Goal: Task Accomplishment & Management: Complete application form

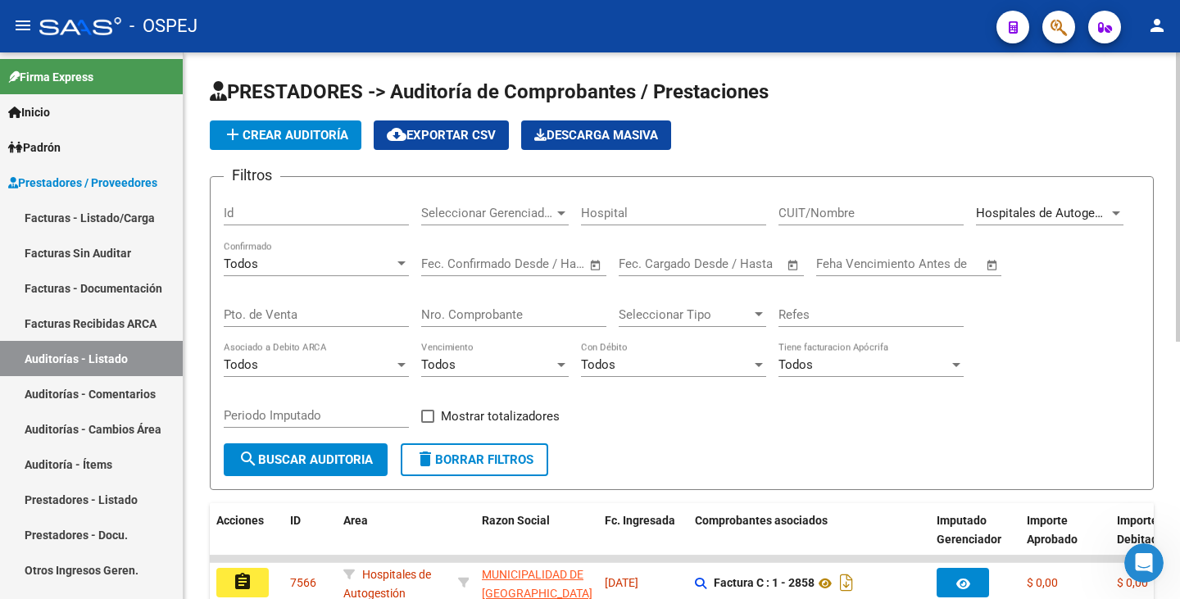
scroll to position [3, 0]
click at [1098, 213] on span "Hospitales de Autogestión" at bounding box center [1049, 213] width 147 height 15
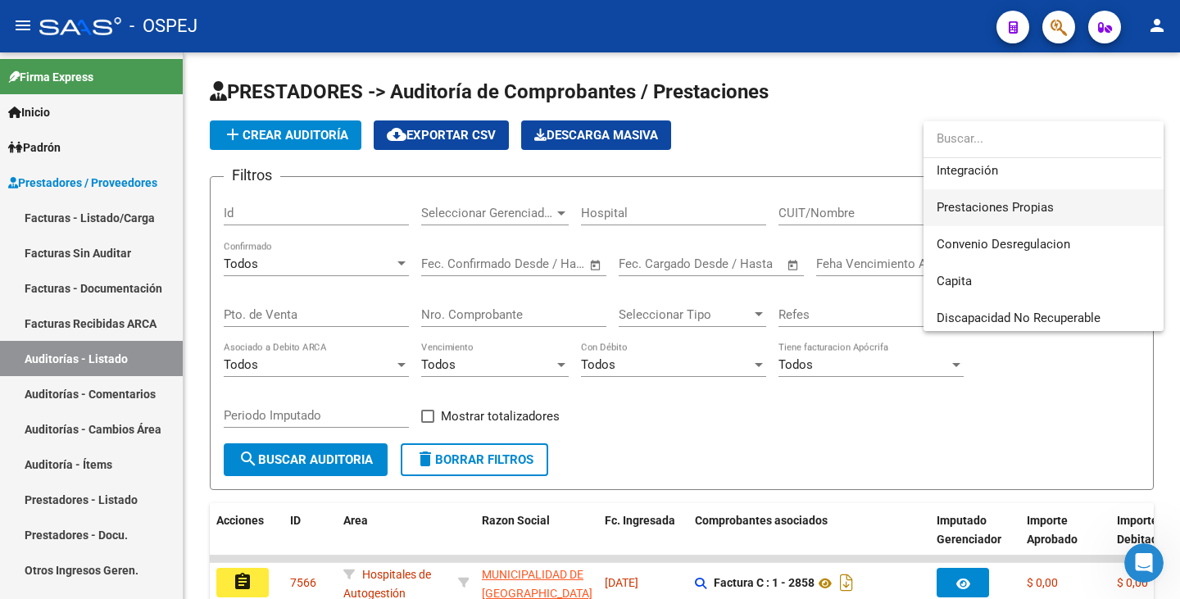
scroll to position [164, 0]
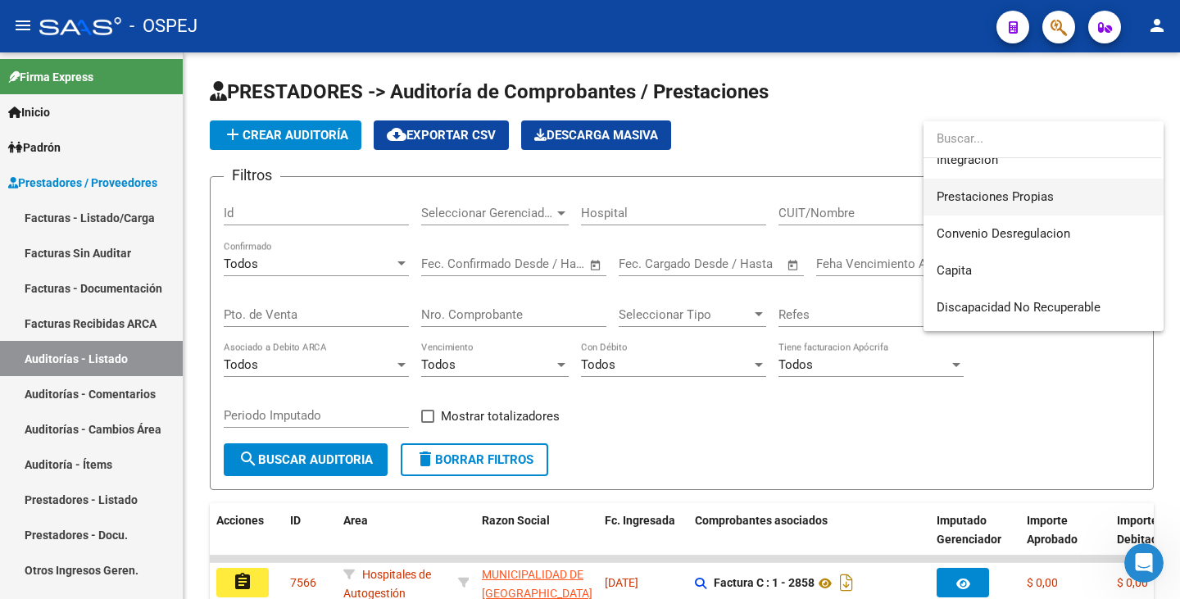
click at [1059, 199] on span "Prestaciones Propias" at bounding box center [1043, 197] width 214 height 37
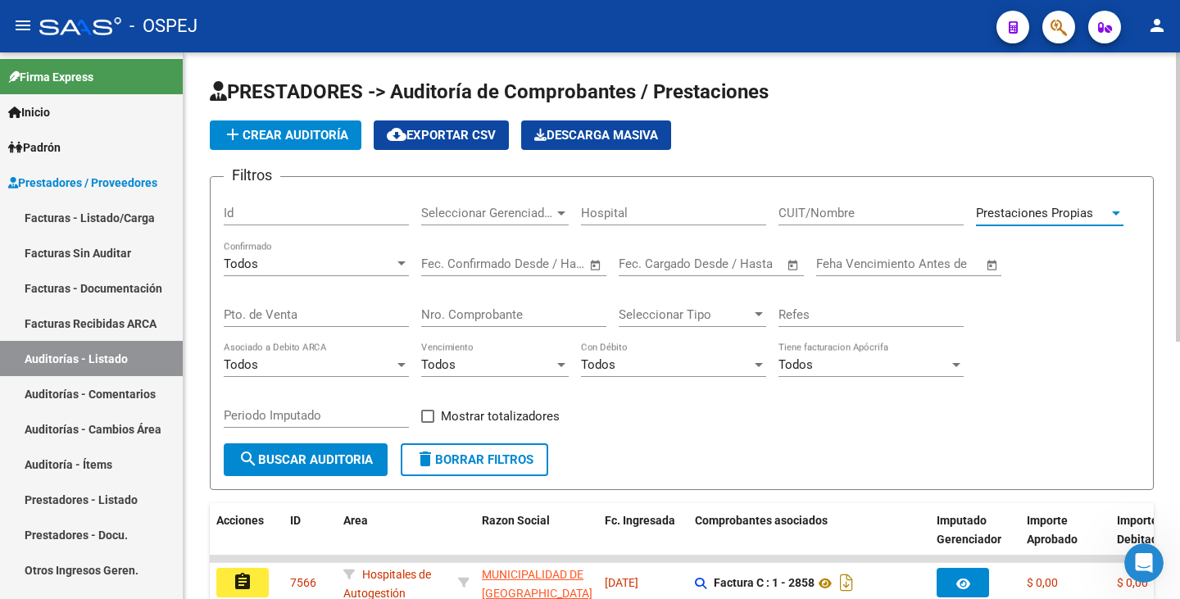
click at [296, 462] on span "search Buscar Auditoria" at bounding box center [305, 459] width 134 height 15
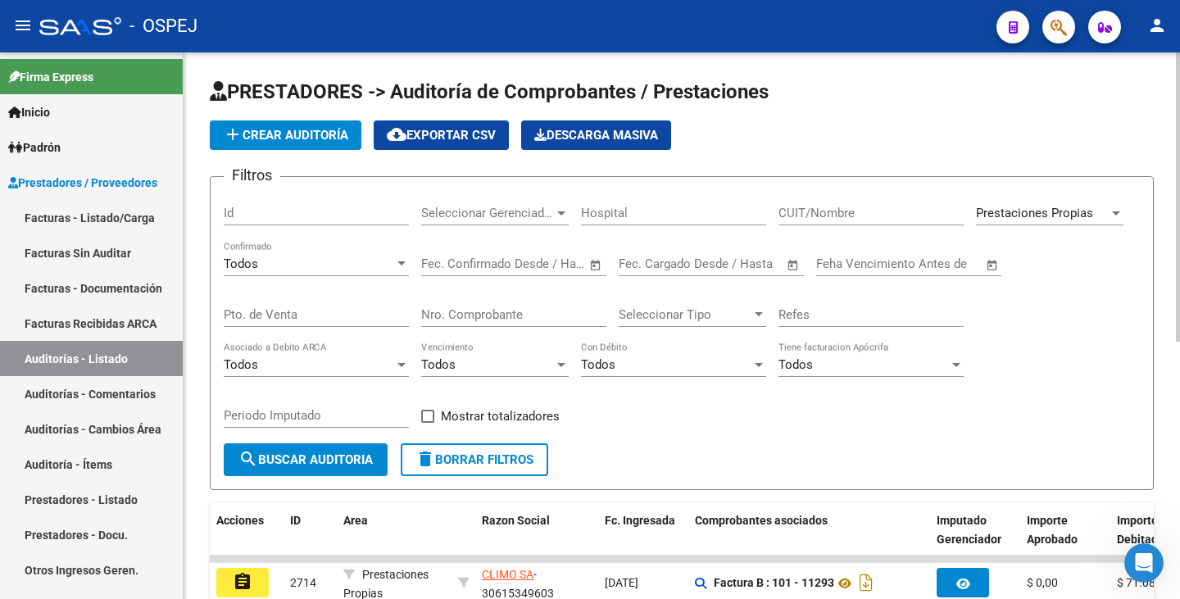
click at [791, 455] on form "Filtros Id Seleccionar Gerenciador Seleccionar Gerenciador Hospital CUIT/Nombre…" at bounding box center [682, 333] width 944 height 314
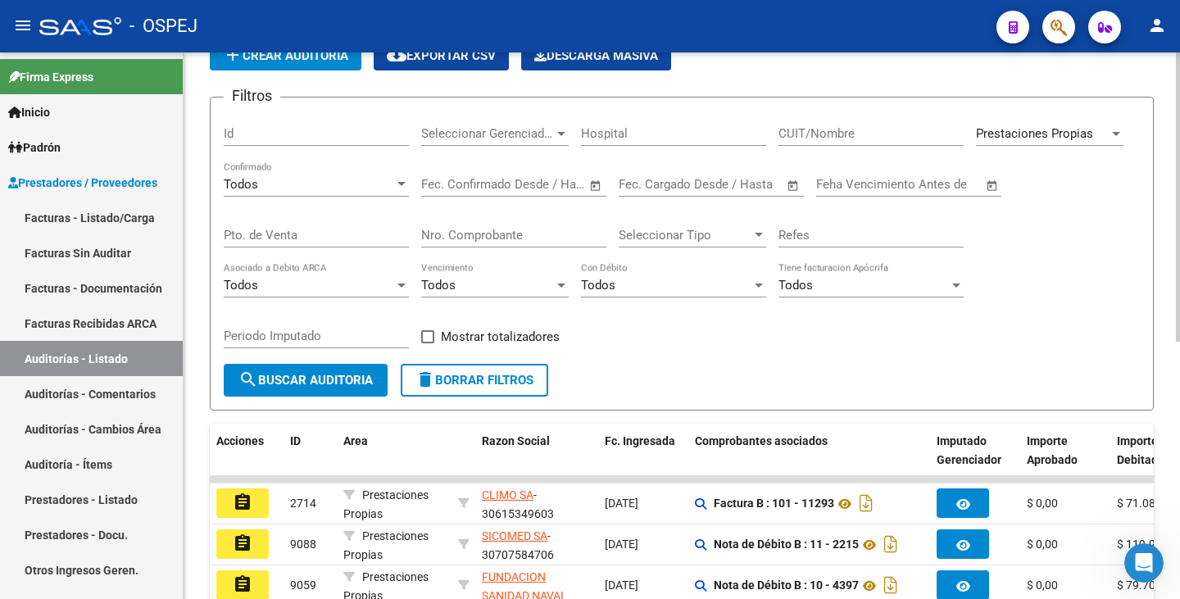
scroll to position [0, 0]
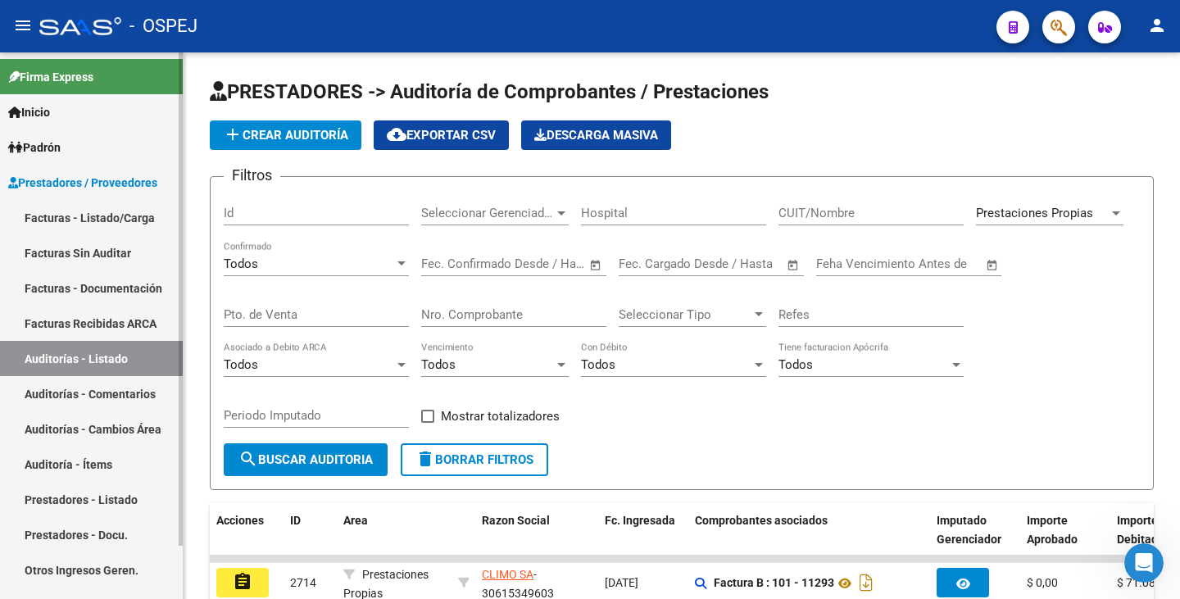
click at [97, 249] on link "Facturas Sin Auditar" at bounding box center [91, 252] width 183 height 35
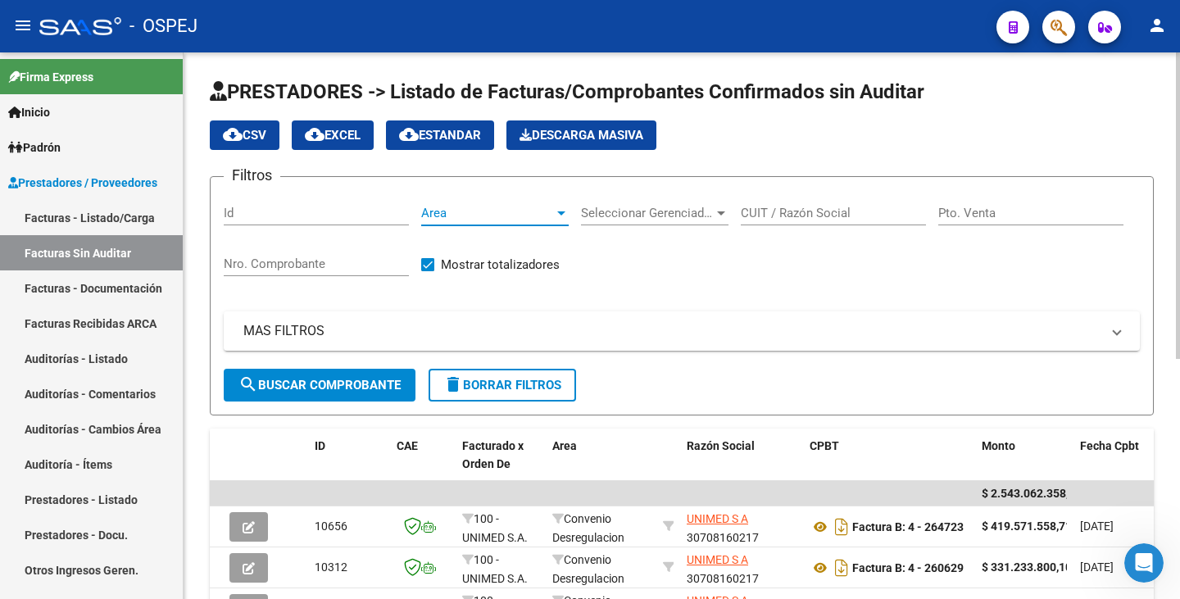
click at [497, 215] on span "Area" at bounding box center [487, 213] width 133 height 15
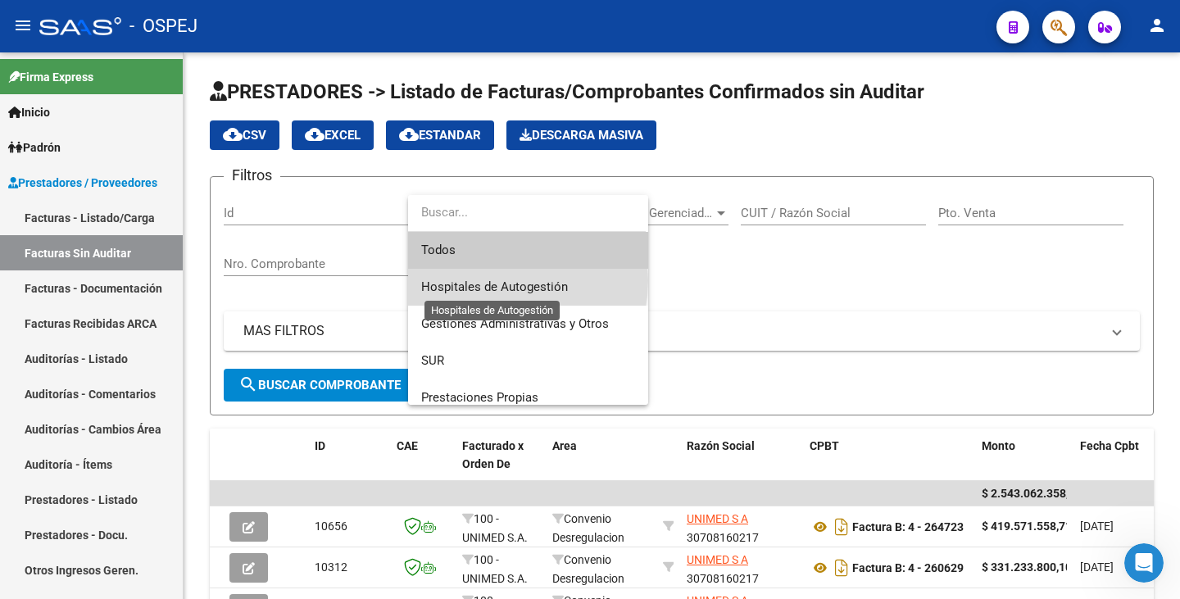
click at [497, 280] on span "Hospitales de Autogestión" at bounding box center [494, 286] width 147 height 15
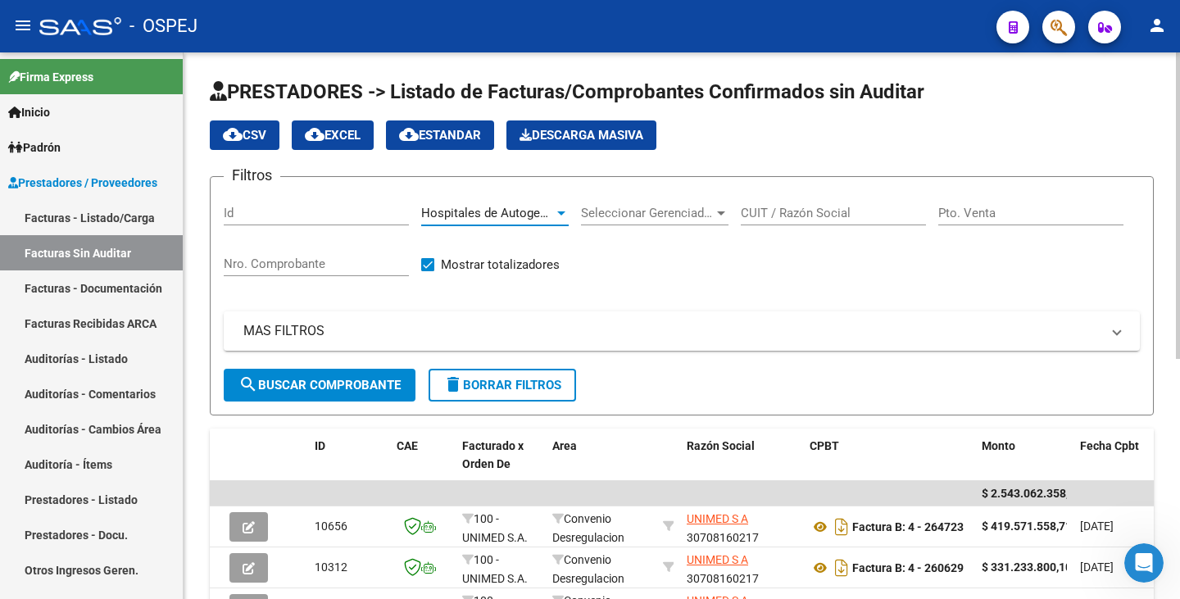
click at [342, 383] on span "search Buscar Comprobante" at bounding box center [319, 385] width 162 height 15
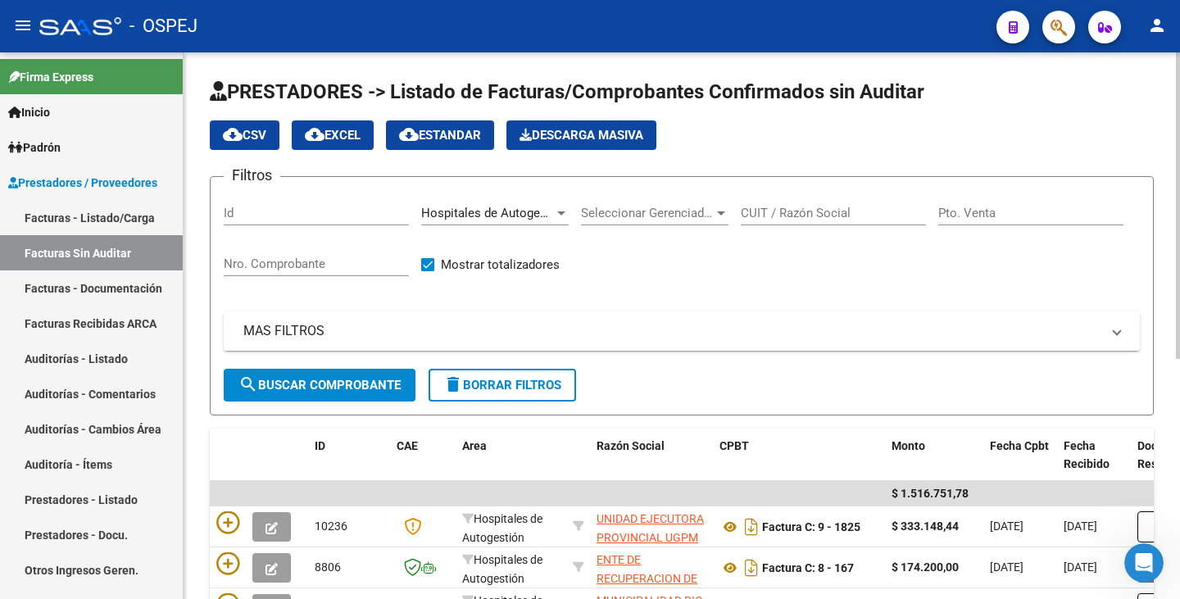
click at [342, 383] on span "search Buscar Comprobante" at bounding box center [319, 385] width 162 height 15
click at [66, 349] on link "Auditorías - Listado" at bounding box center [91, 358] width 183 height 35
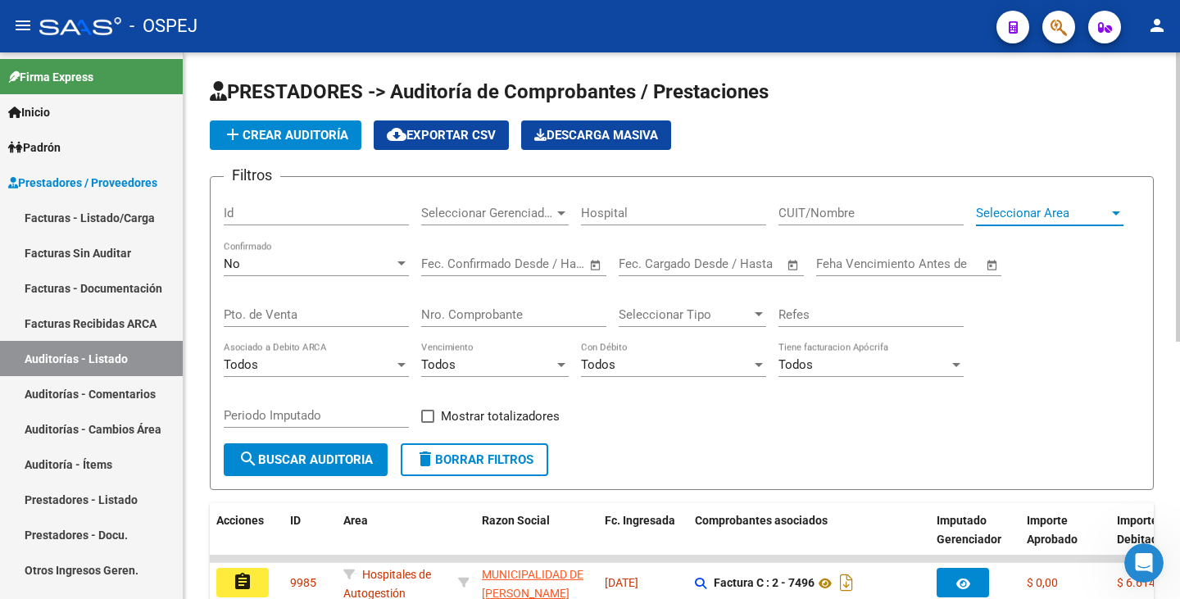
click at [1037, 220] on span "Seleccionar Area" at bounding box center [1042, 213] width 133 height 15
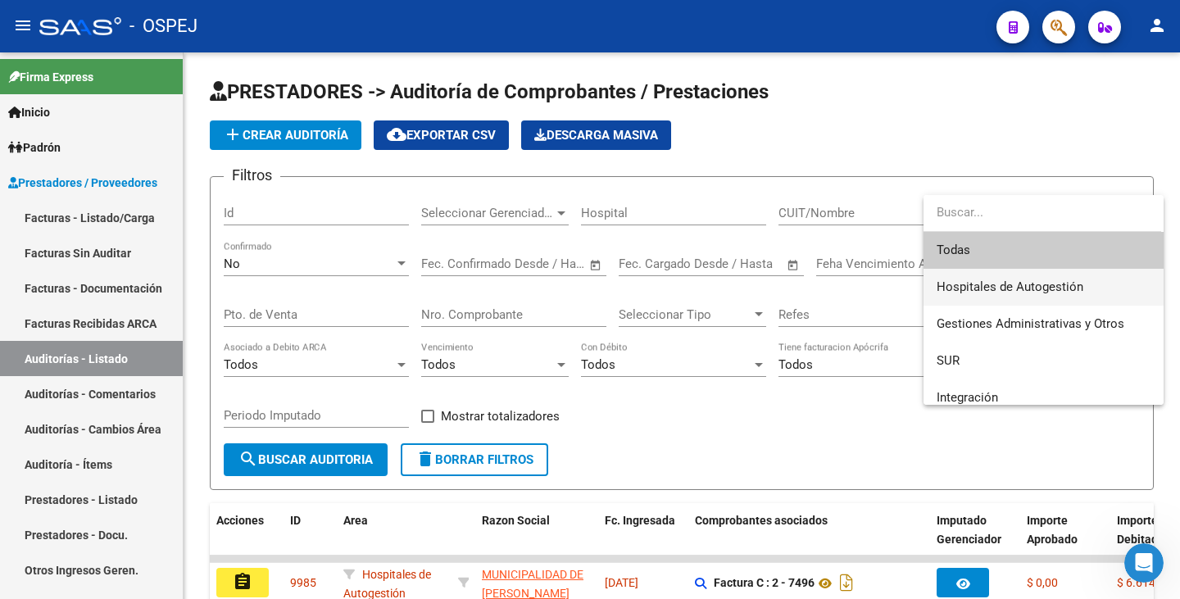
click at [1038, 296] on span "Hospitales de Autogestión" at bounding box center [1043, 287] width 214 height 37
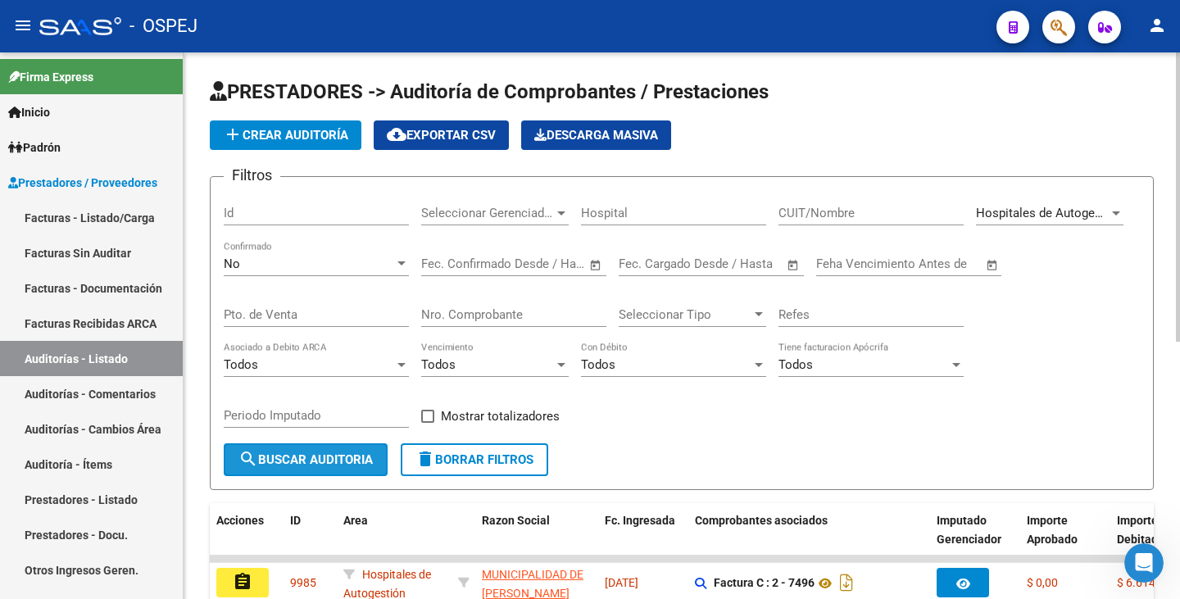
click at [288, 454] on span "search Buscar Auditoria" at bounding box center [305, 459] width 134 height 15
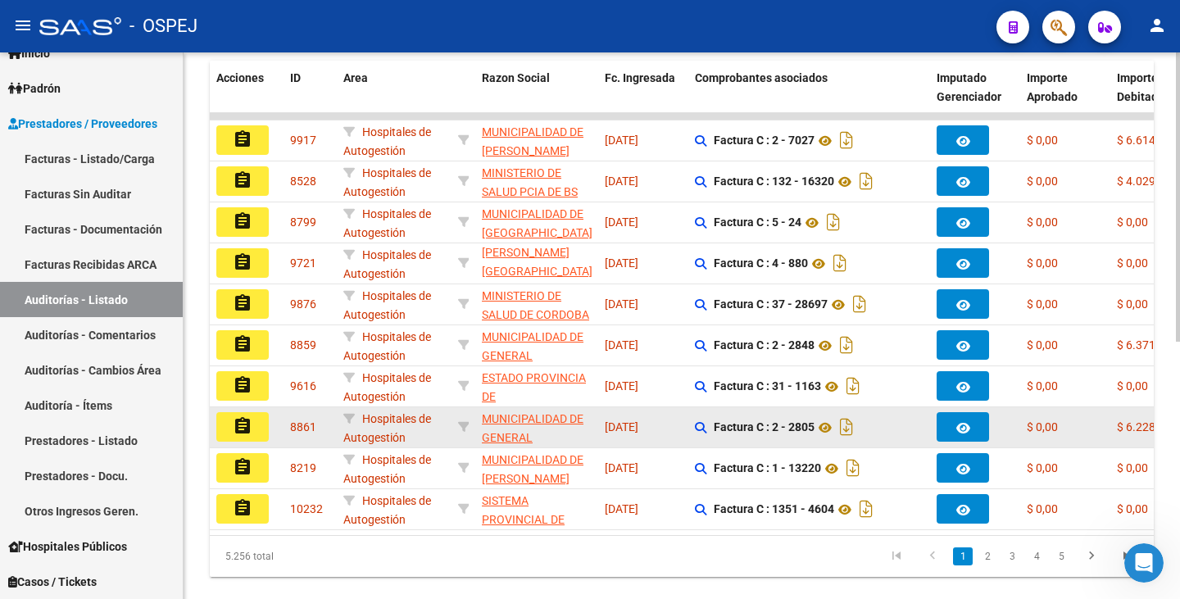
scroll to position [485, 0]
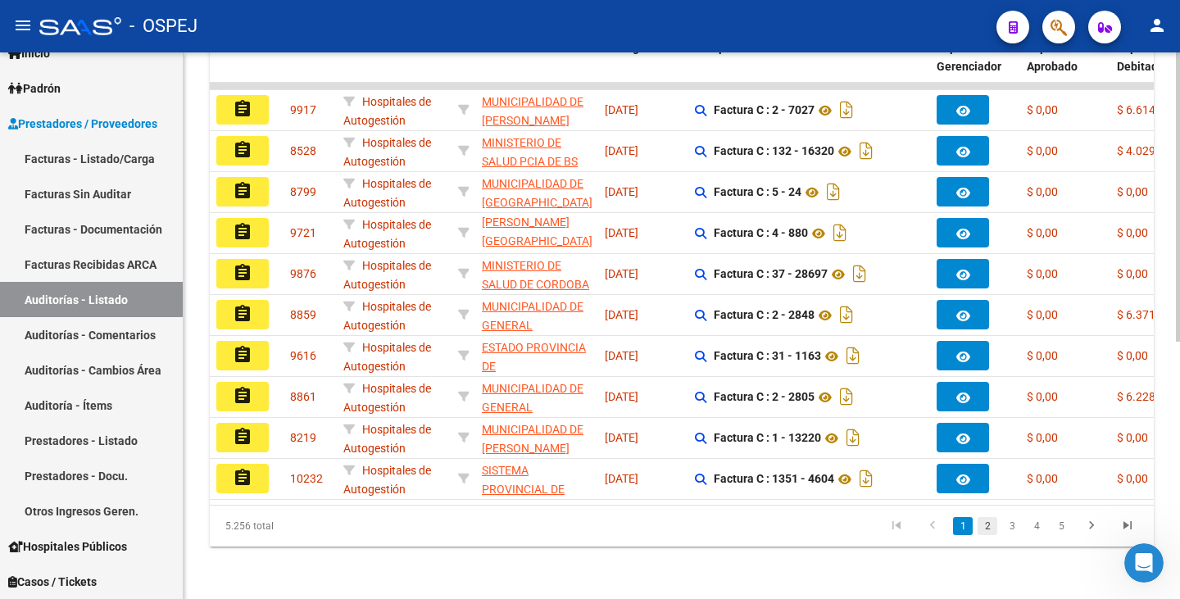
click at [987, 531] on link "2" at bounding box center [987, 526] width 20 height 18
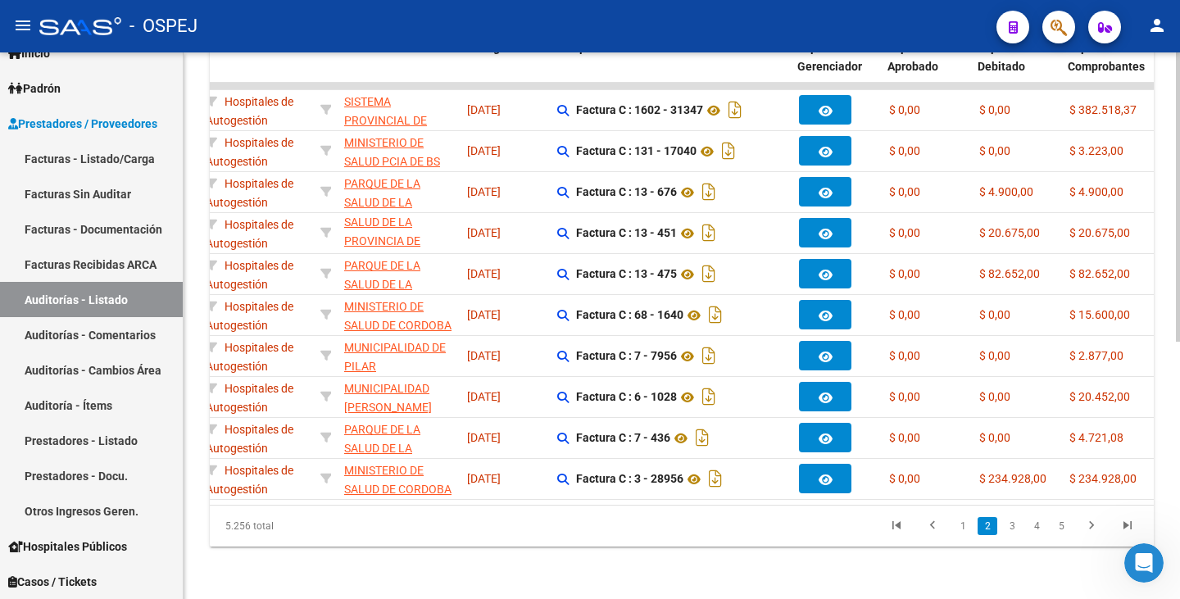
scroll to position [0, 142]
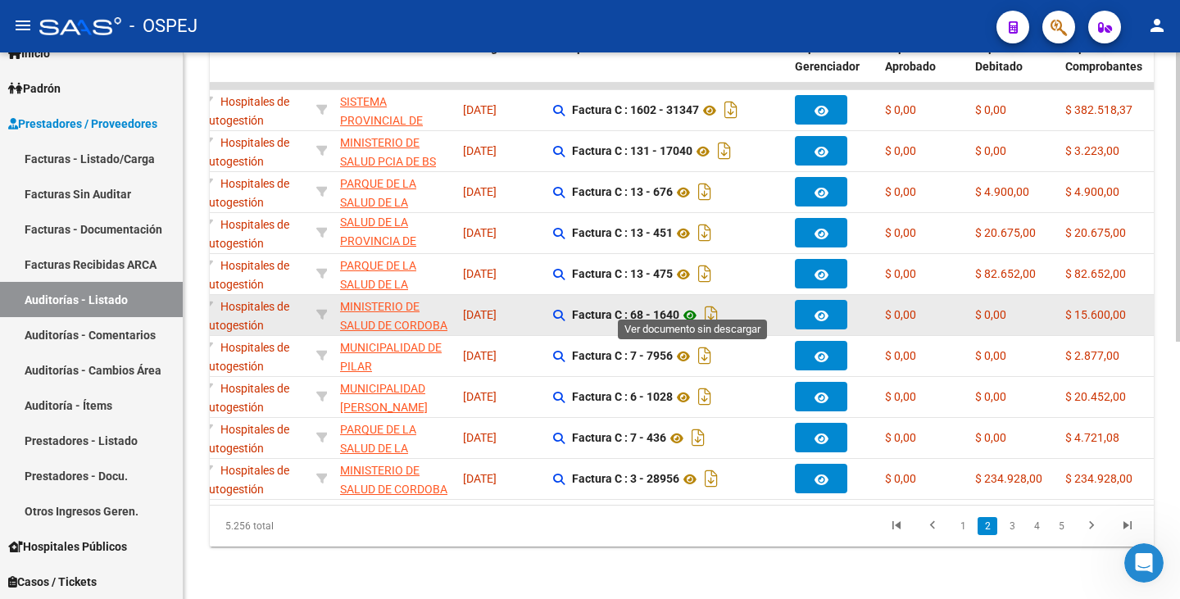
click at [697, 306] on icon at bounding box center [689, 316] width 21 height 20
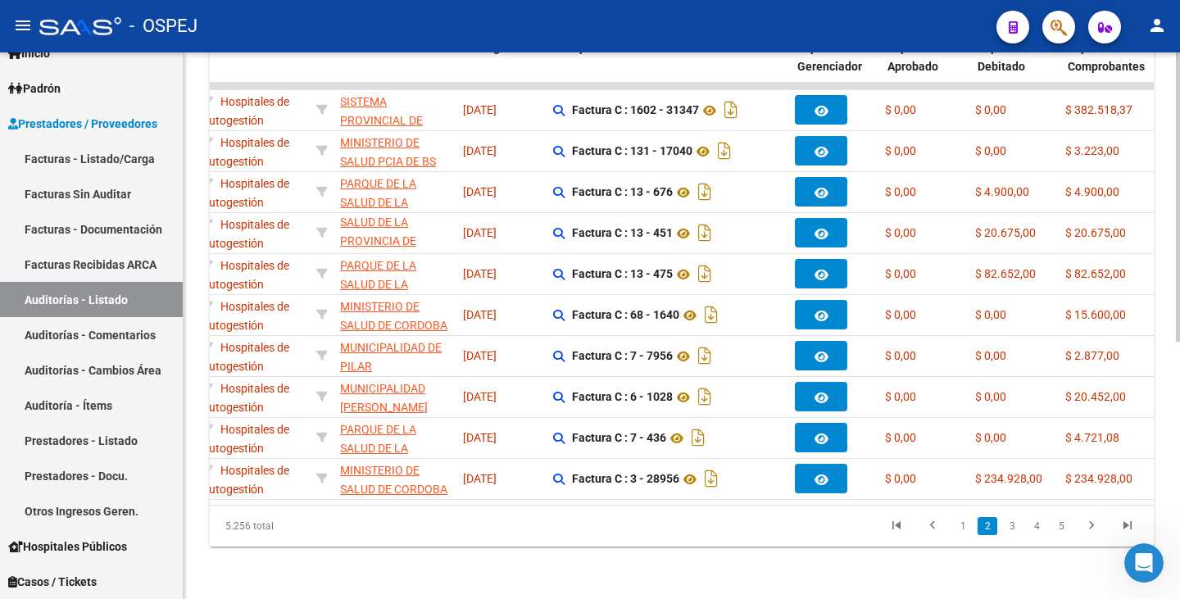
scroll to position [0, 0]
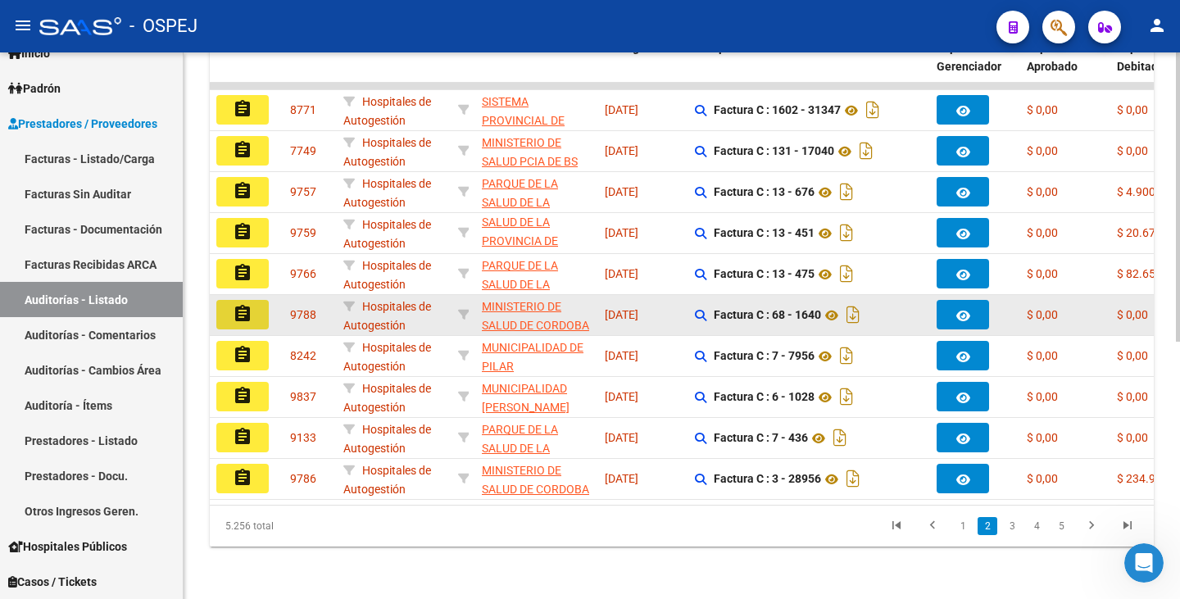
click at [246, 304] on mat-icon "assignment" at bounding box center [243, 314] width 20 height 20
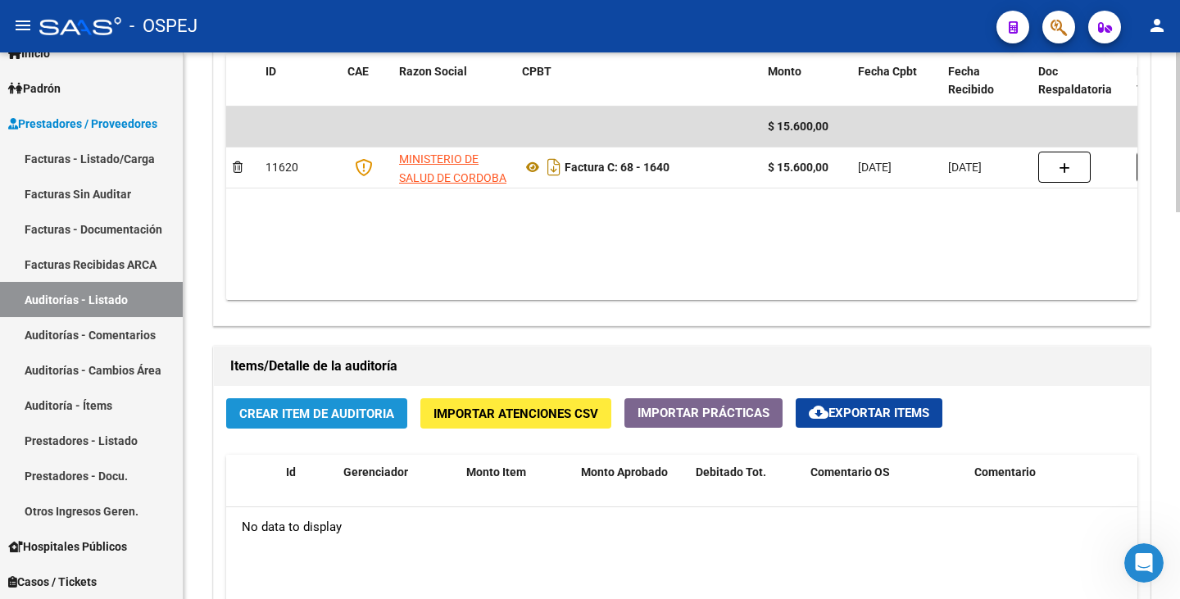
click at [290, 415] on span "Crear Item de Auditoria" at bounding box center [316, 413] width 155 height 15
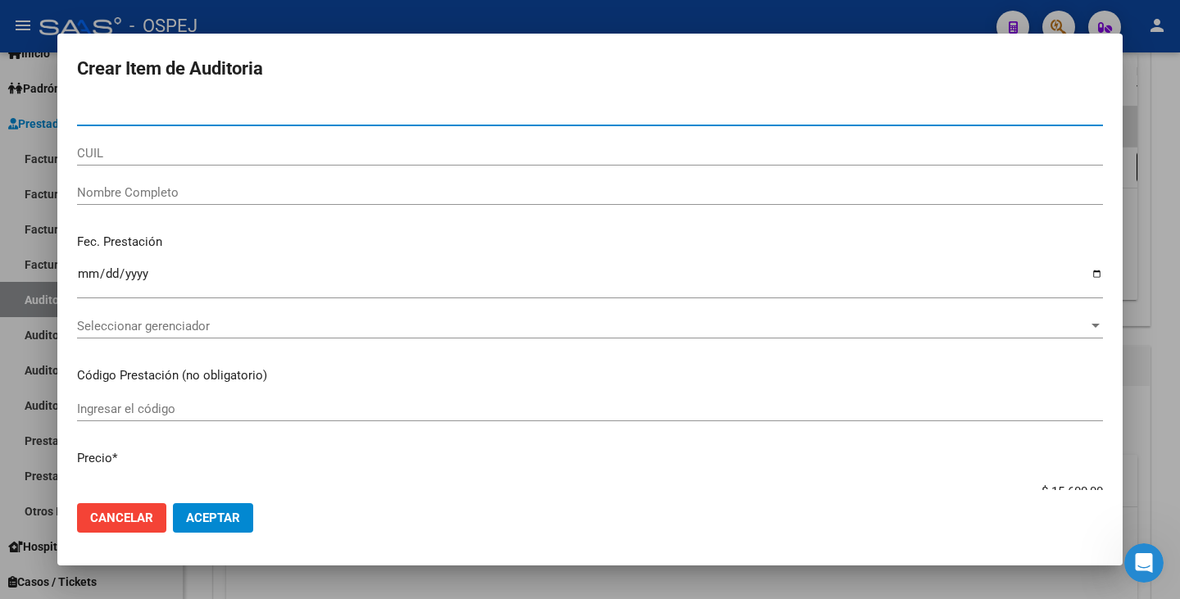
type input "33312983"
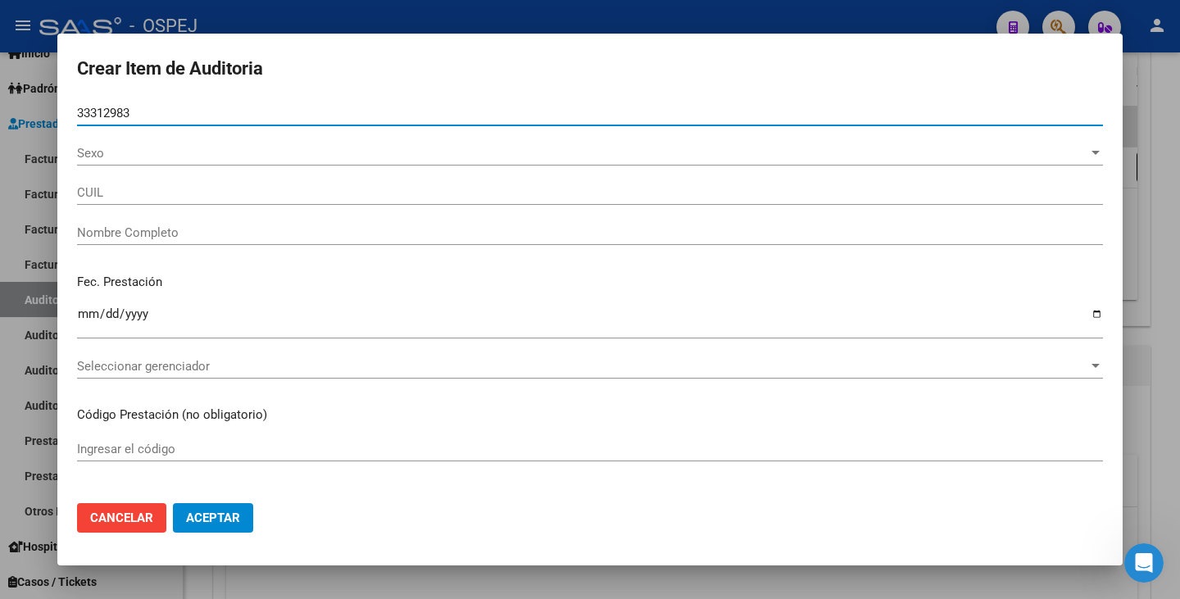
type input "27333129839"
type input "- -"
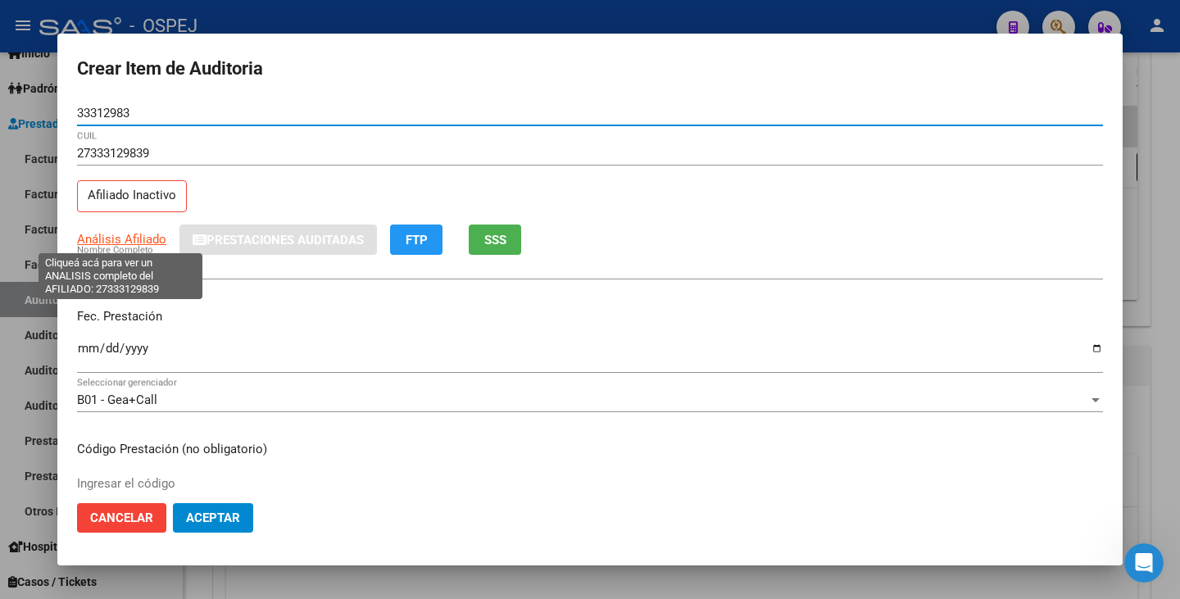
type input "33312983"
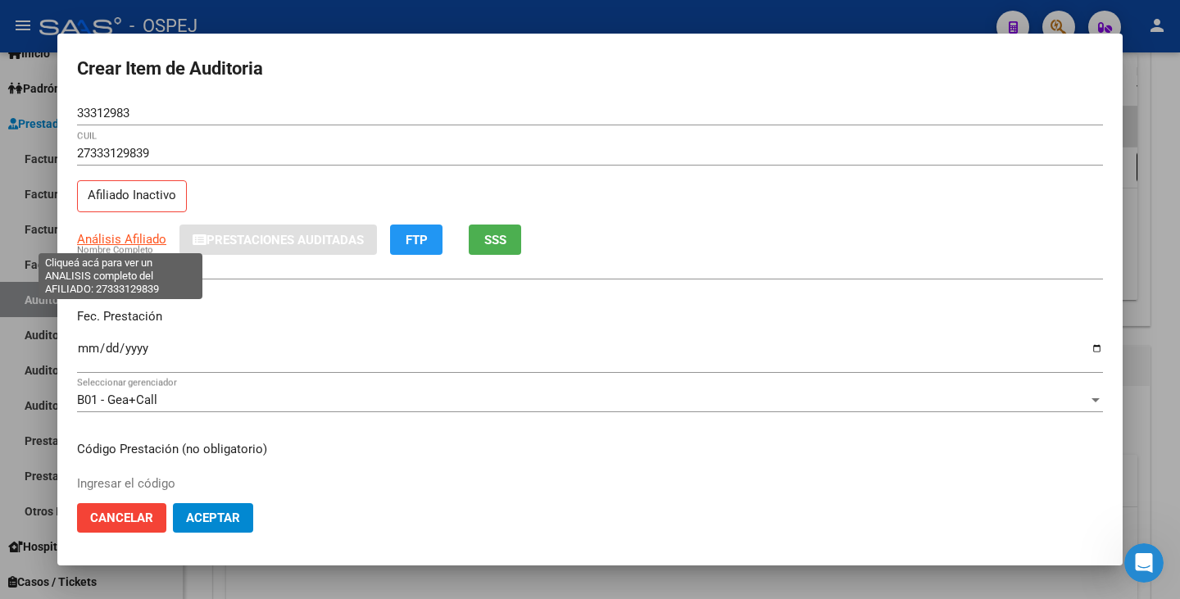
click at [123, 241] on span "Análisis Afiliado" at bounding box center [121, 239] width 89 height 15
type textarea "27333129839"
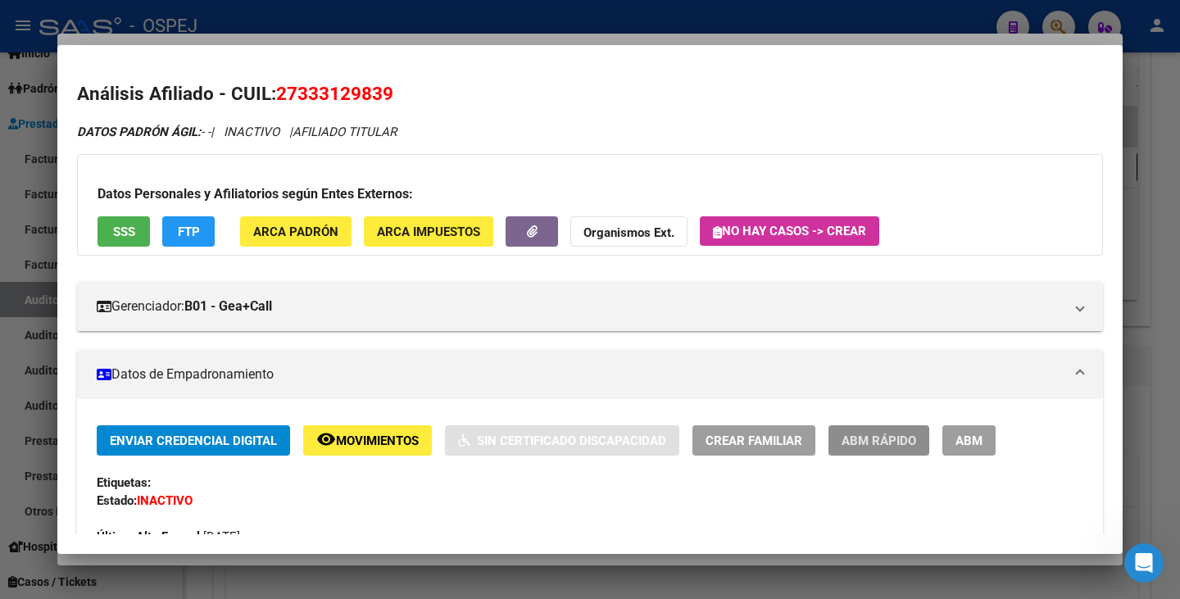
click at [877, 438] on span "ABM Rápido" at bounding box center [878, 440] width 75 height 15
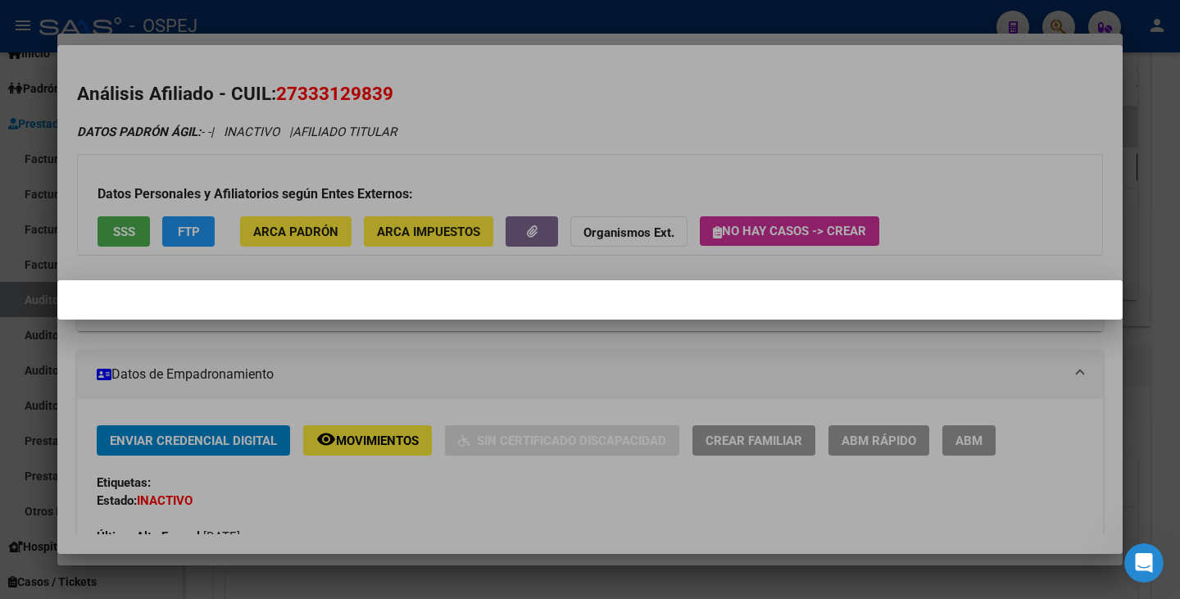
click at [684, 101] on div at bounding box center [590, 299] width 1180 height 599
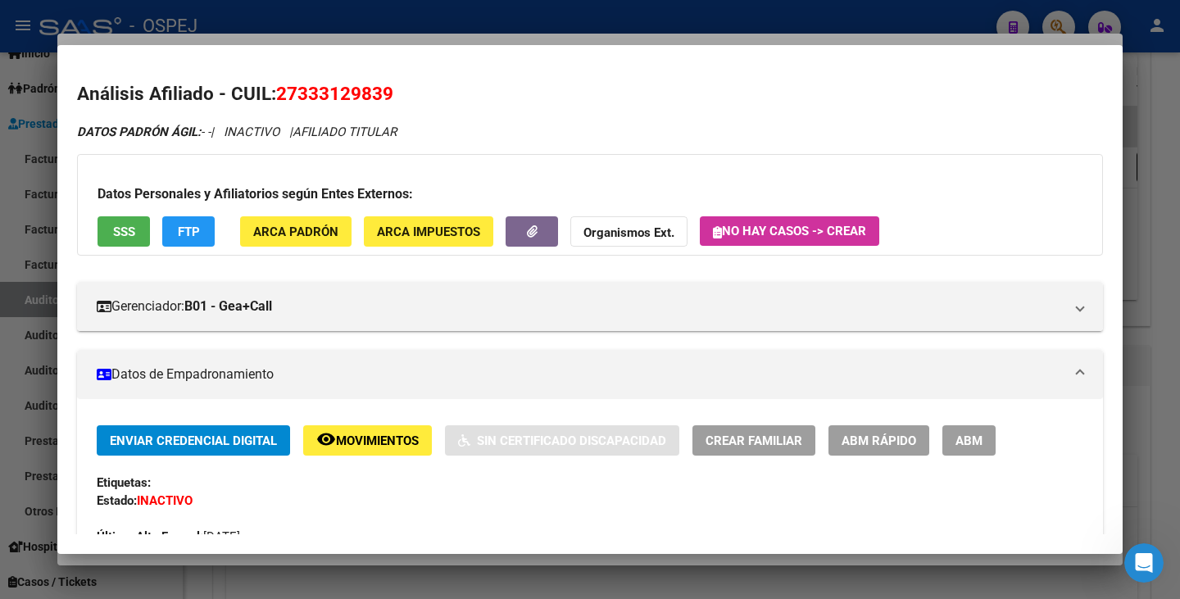
click at [855, 438] on span "ABM Rápido" at bounding box center [878, 440] width 75 height 15
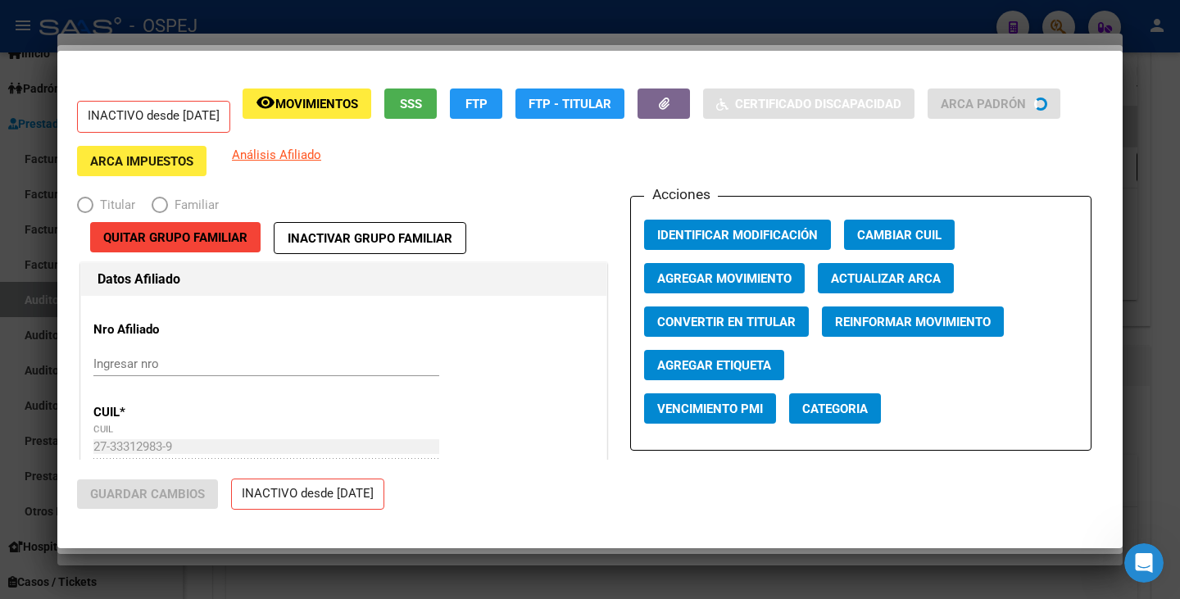
radio input "true"
type input "30-71161245-5"
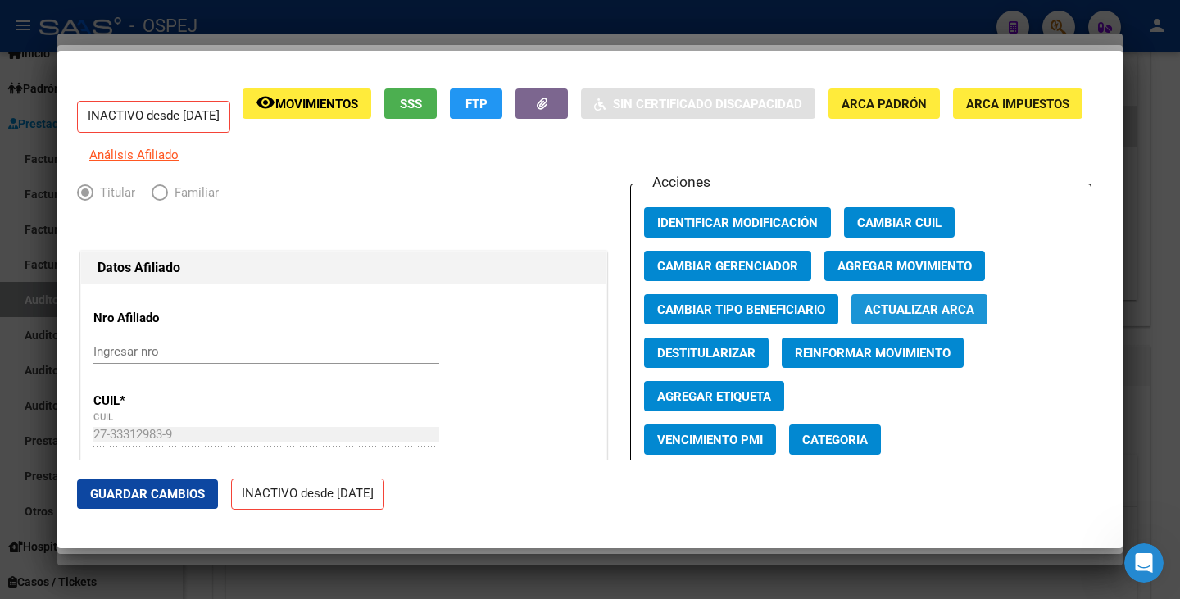
click at [877, 317] on span "Actualizar ARCA" at bounding box center [919, 309] width 110 height 15
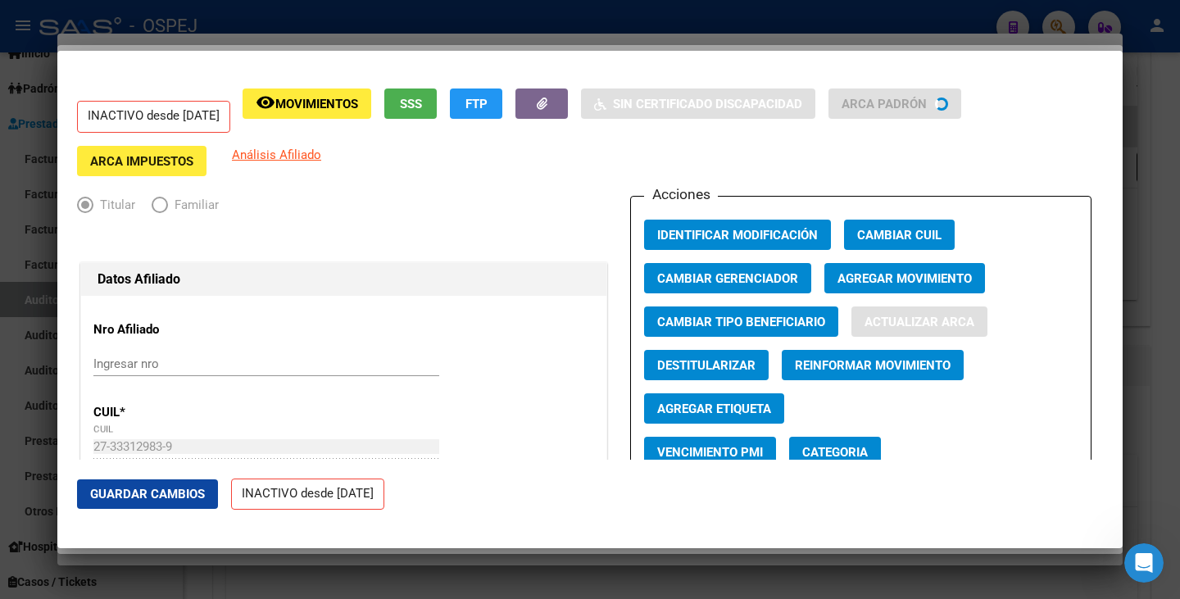
type input "[PERSON_NAME] GIECO"
type input "[PERSON_NAME]"
type input "[PERSON_NAME] GRANDE"
type input "3101"
type input "EJIDO"
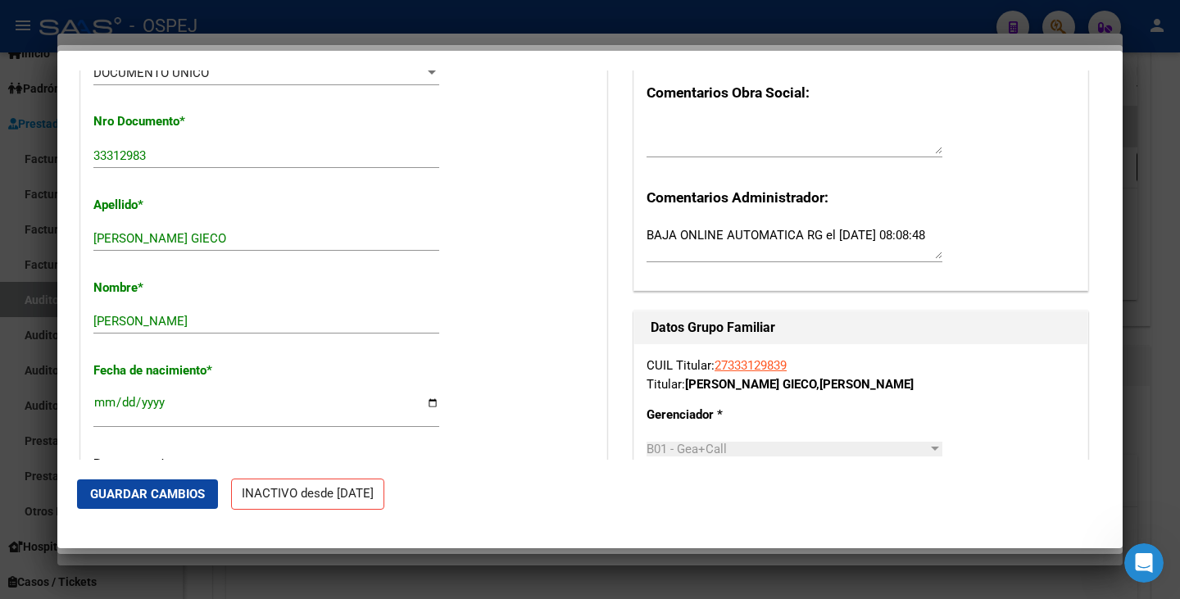
scroll to position [410, 0]
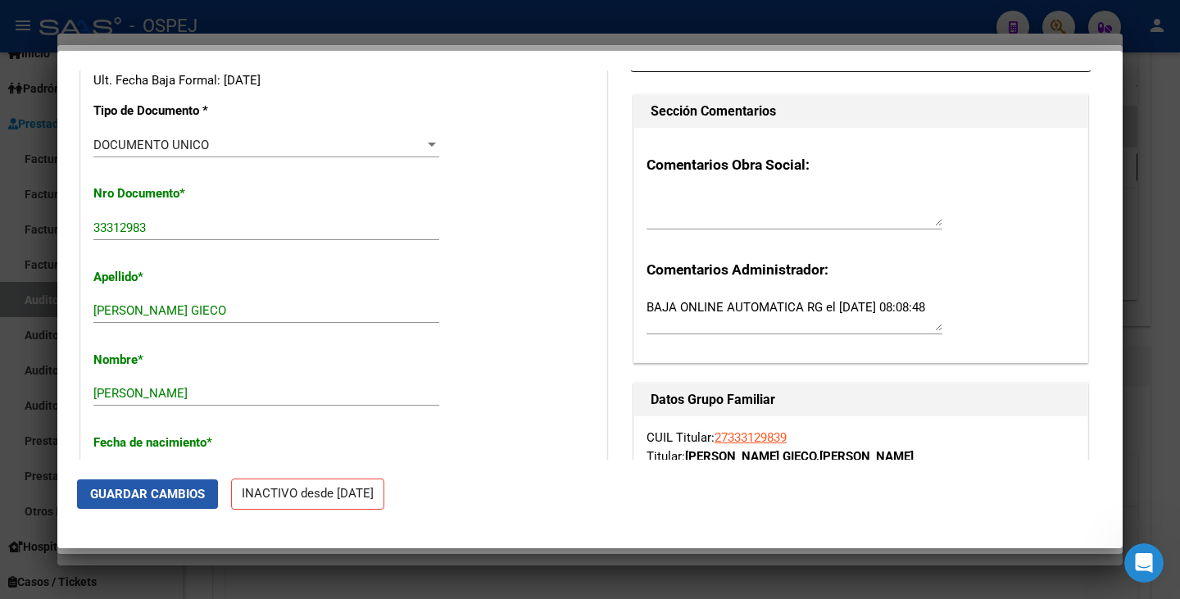
click at [173, 491] on span "Guardar Cambios" at bounding box center [147, 494] width 115 height 15
drag, startPoint x: 147, startPoint y: 236, endPoint x: 93, endPoint y: 252, distance: 56.3
click at [0, 293] on div at bounding box center [590, 299] width 1180 height 599
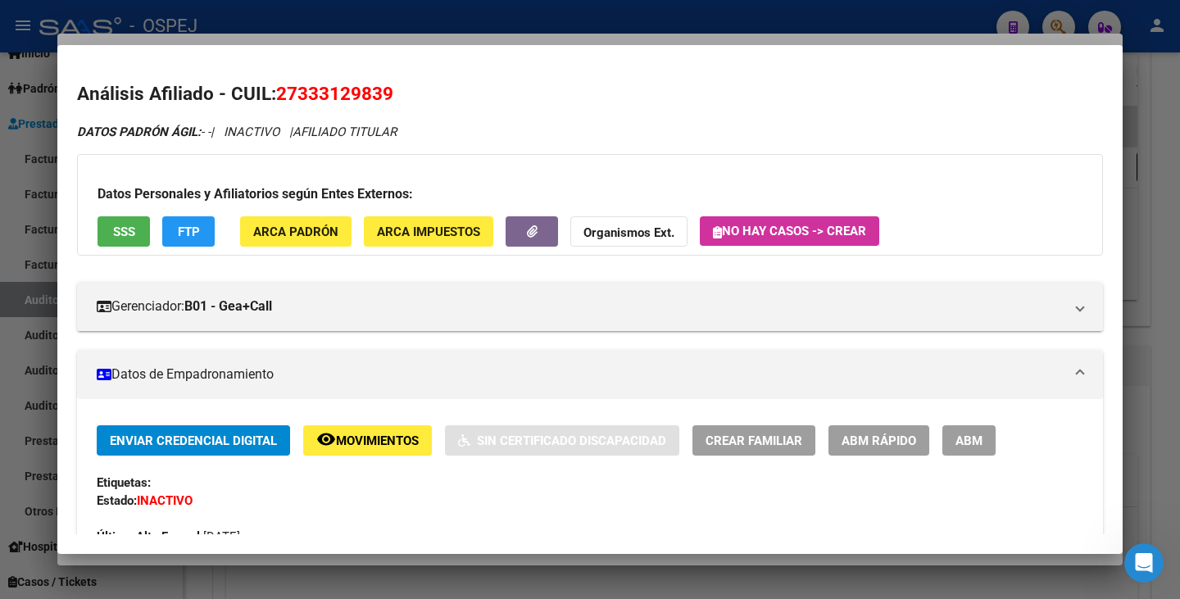
click at [0, 293] on div at bounding box center [590, 299] width 1180 height 599
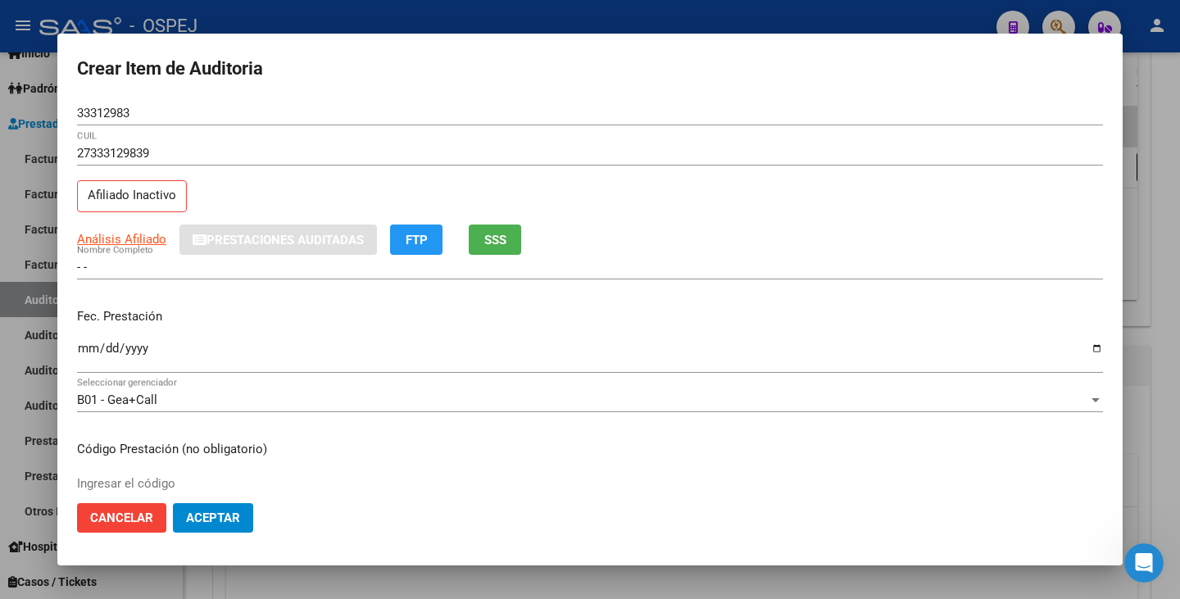
click at [0, 239] on div at bounding box center [590, 299] width 1180 height 599
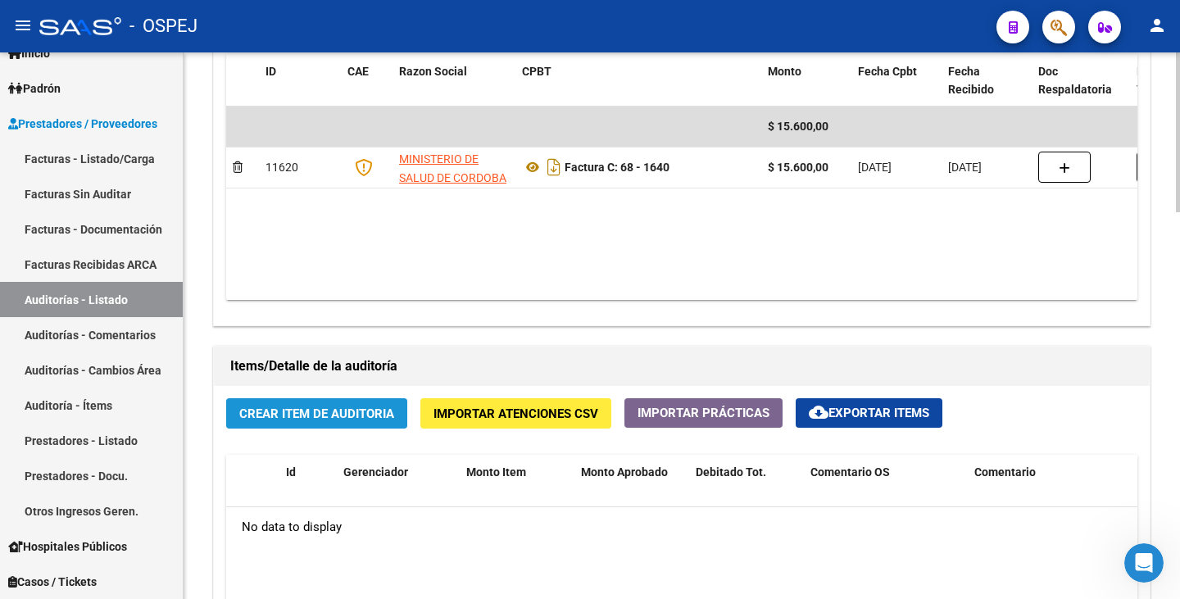
click at [265, 417] on span "Crear Item de Auditoria" at bounding box center [316, 413] width 155 height 15
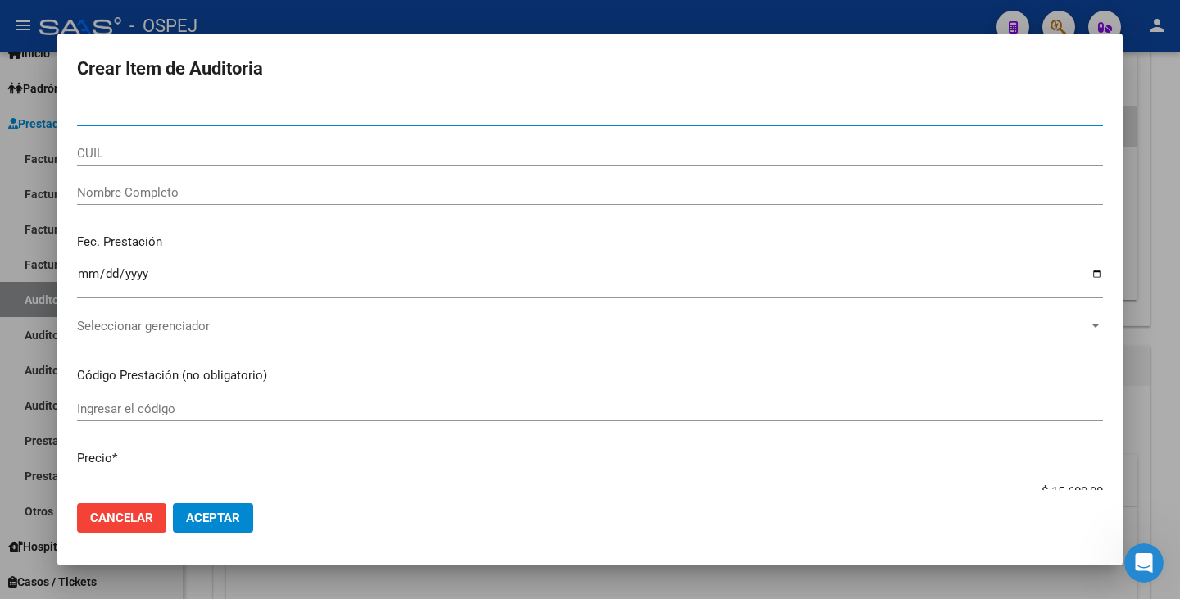
click at [152, 111] on input "Nro Documento" at bounding box center [590, 113] width 1026 height 15
type input "33312983"
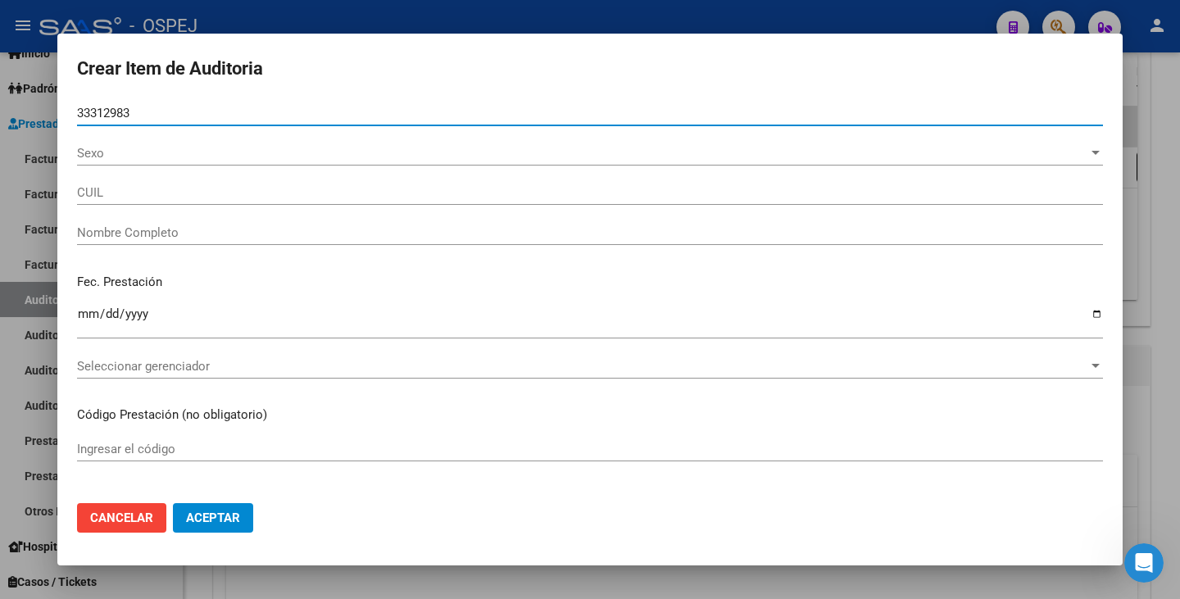
type input "27333129839"
type input "[PERSON_NAME] [PERSON_NAME]"
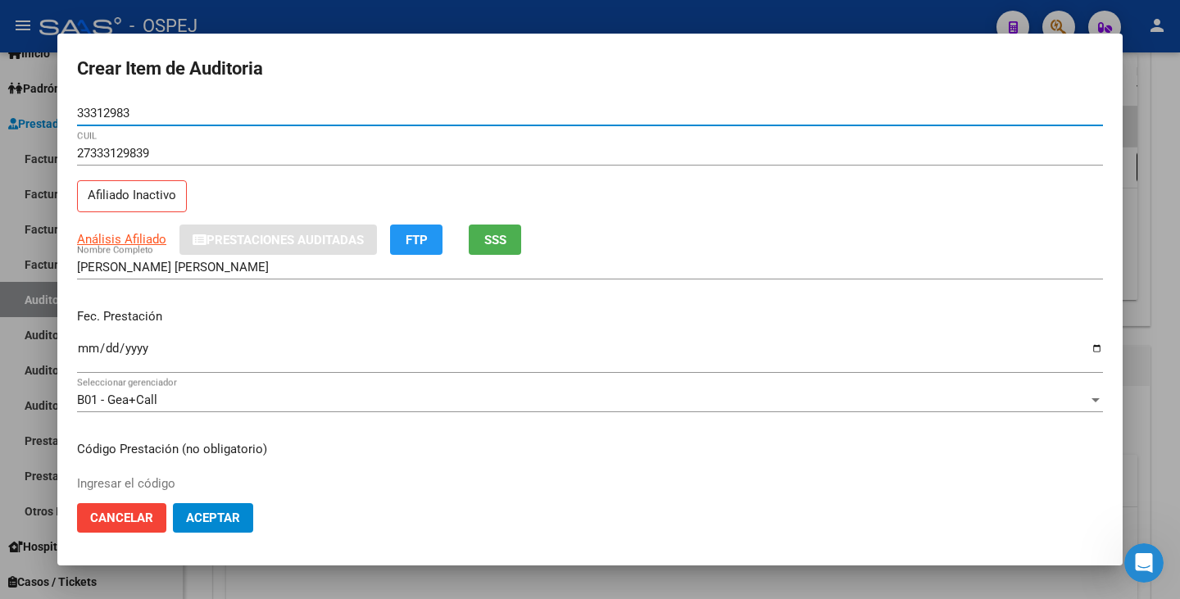
type input "33312983"
click at [83, 356] on input "Ingresar la fecha" at bounding box center [590, 355] width 1026 height 26
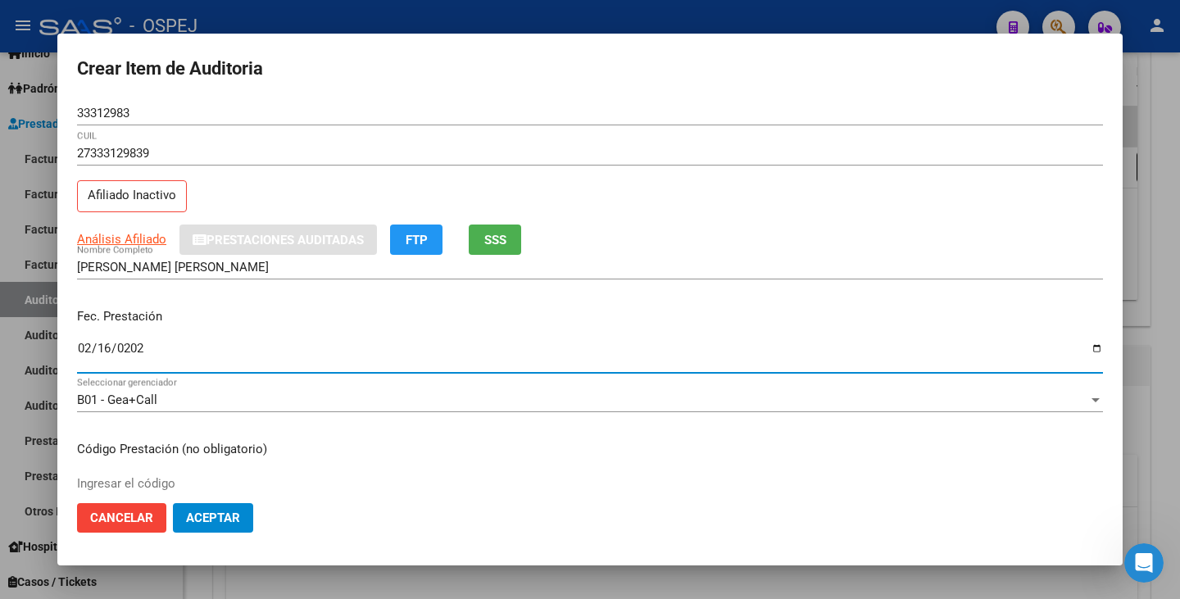
type input "[DATE]"
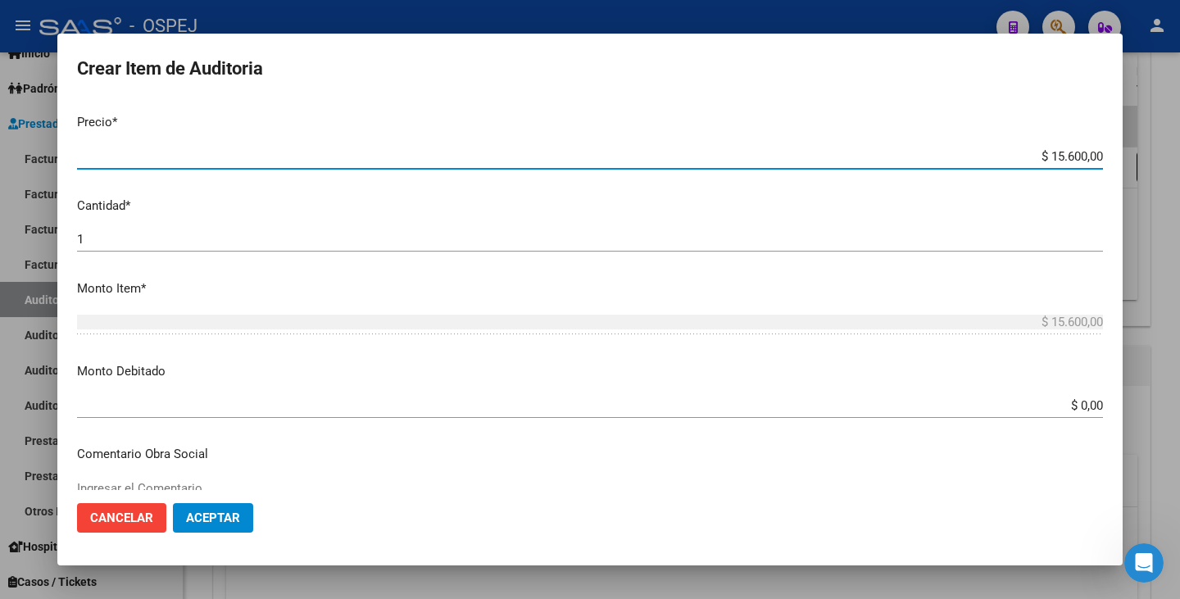
drag, startPoint x: 1089, startPoint y: 155, endPoint x: 997, endPoint y: 143, distance: 92.6
click at [997, 143] on mat-dialog-content "33312983 Nro Documento 27333129839 CUIL Afiliado Inactivo Análisis Afiliado Pre…" at bounding box center [589, 295] width 1065 height 389
type input "$ 0,03"
type input "$ 0,39"
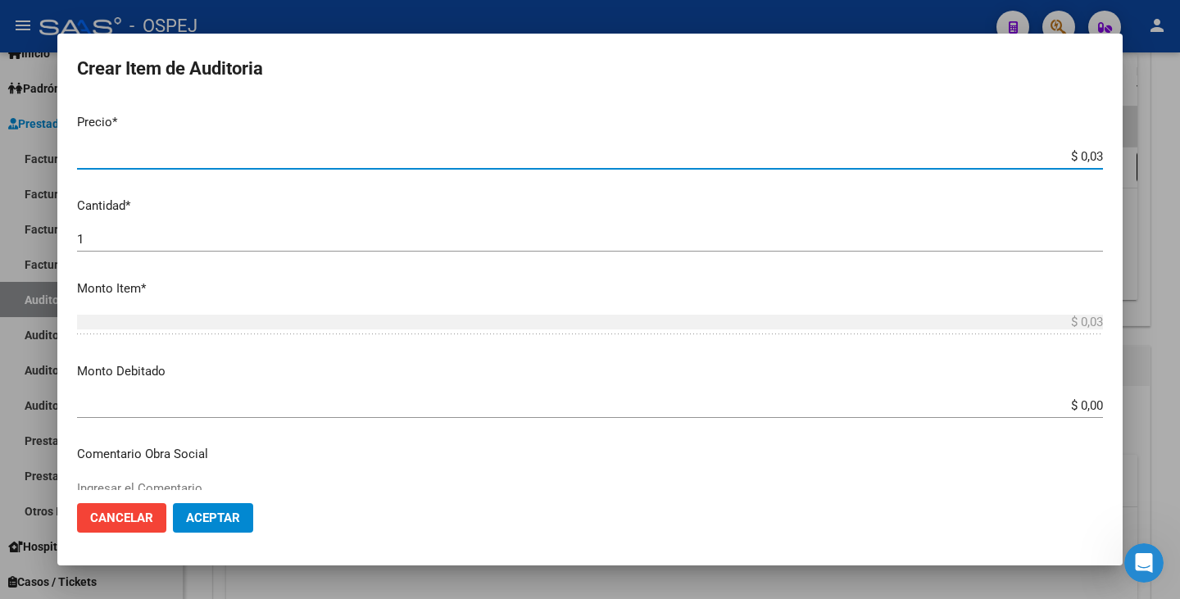
type input "$ 0,39"
type input "$ 3,90"
type input "$ 39,00"
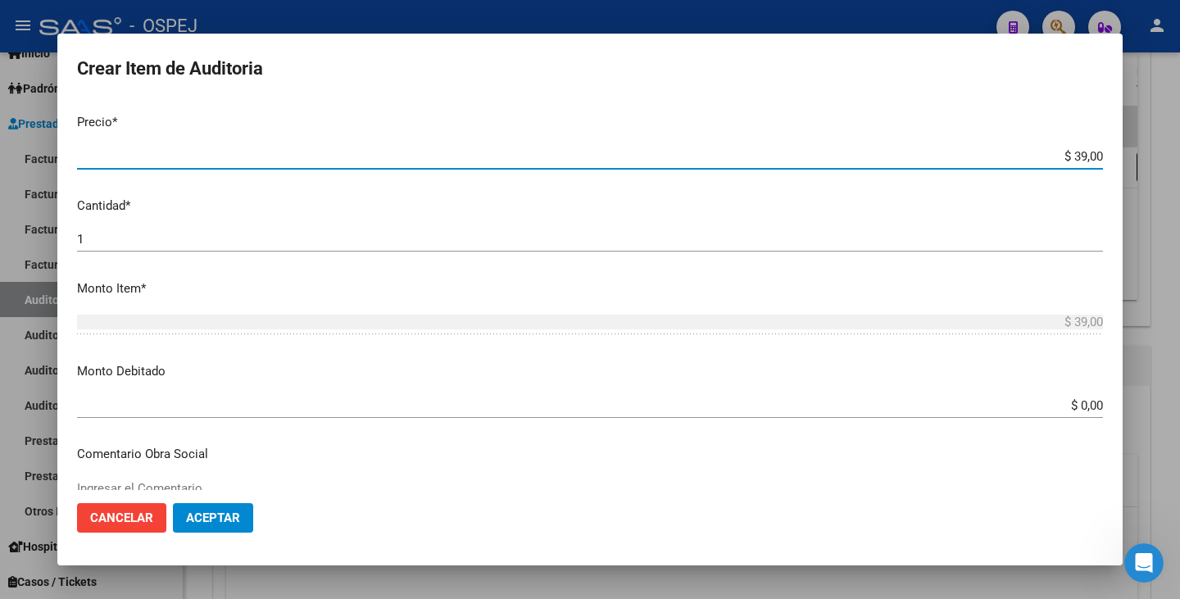
type input "$ 390,00"
type input "$ 3.900,00"
click at [238, 529] on button "Aceptar" at bounding box center [213, 517] width 80 height 29
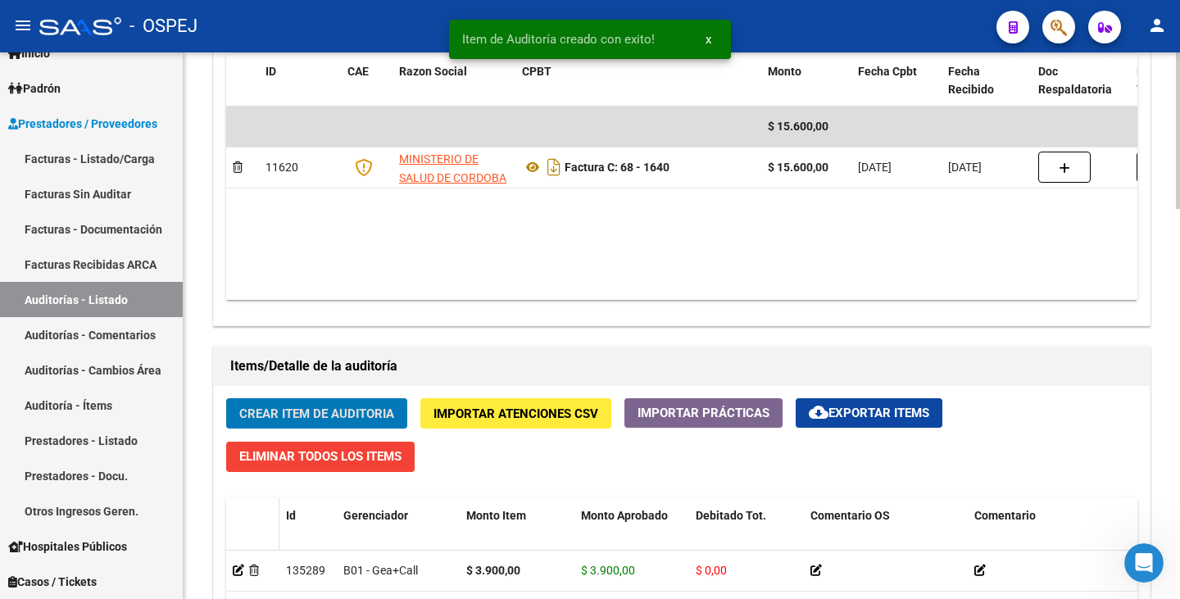
scroll to position [902, 0]
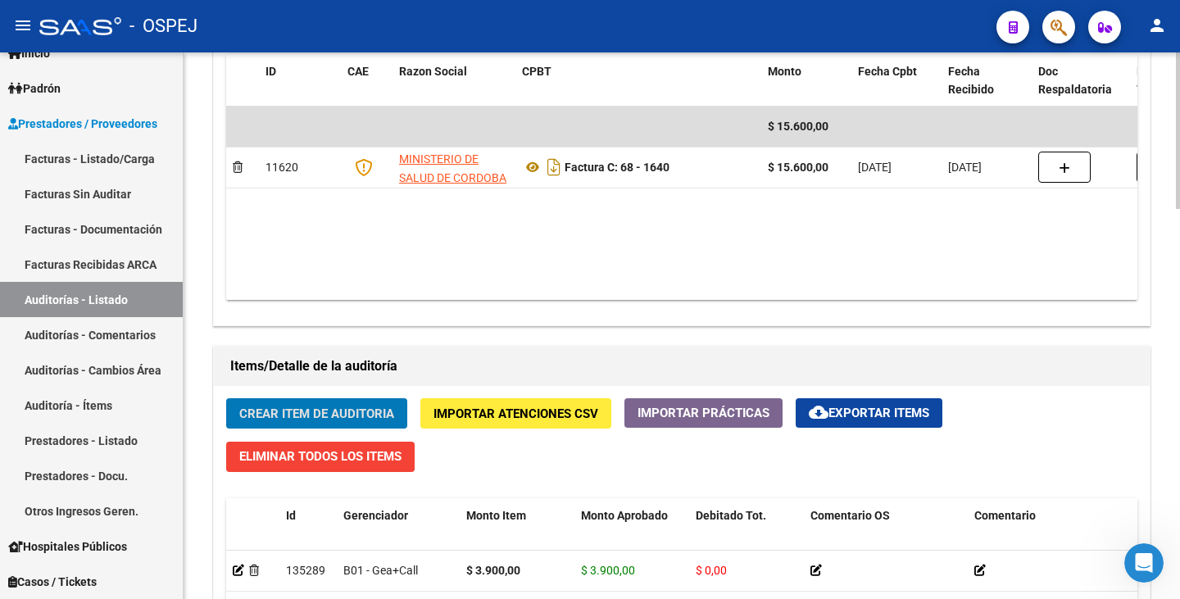
click at [338, 426] on button "Crear Item de Auditoria" at bounding box center [316, 413] width 181 height 30
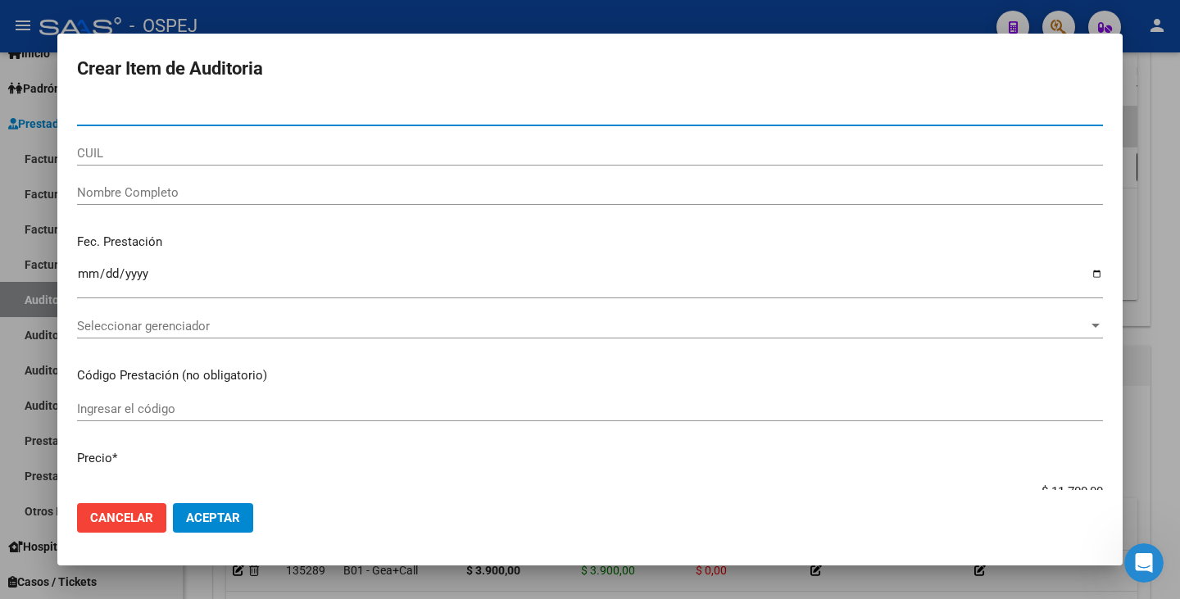
paste input "27870189"
type input "27870189"
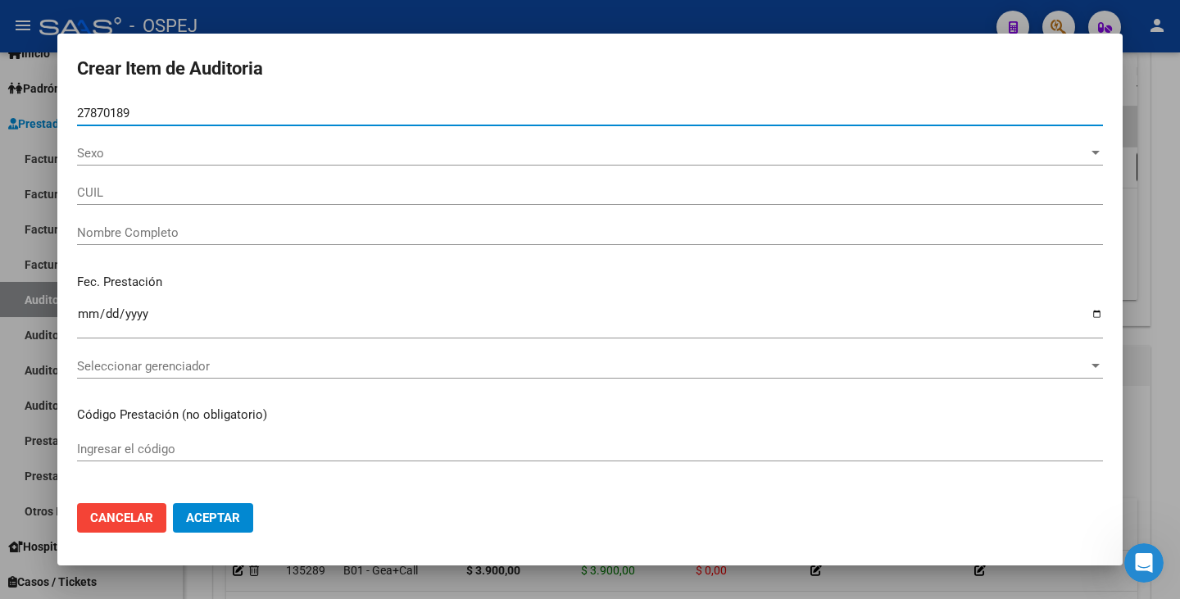
type input "27278701897"
type input "[PERSON_NAME] [PERSON_NAME]"
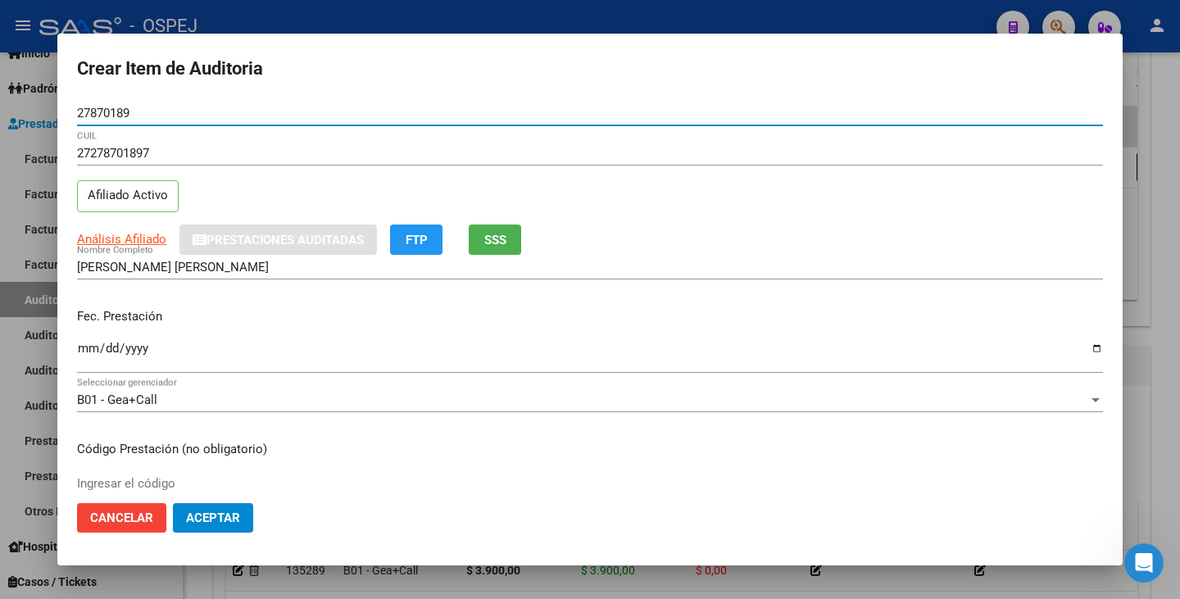
type input "27870189"
click at [84, 355] on input "Ingresar la fecha" at bounding box center [590, 355] width 1026 height 26
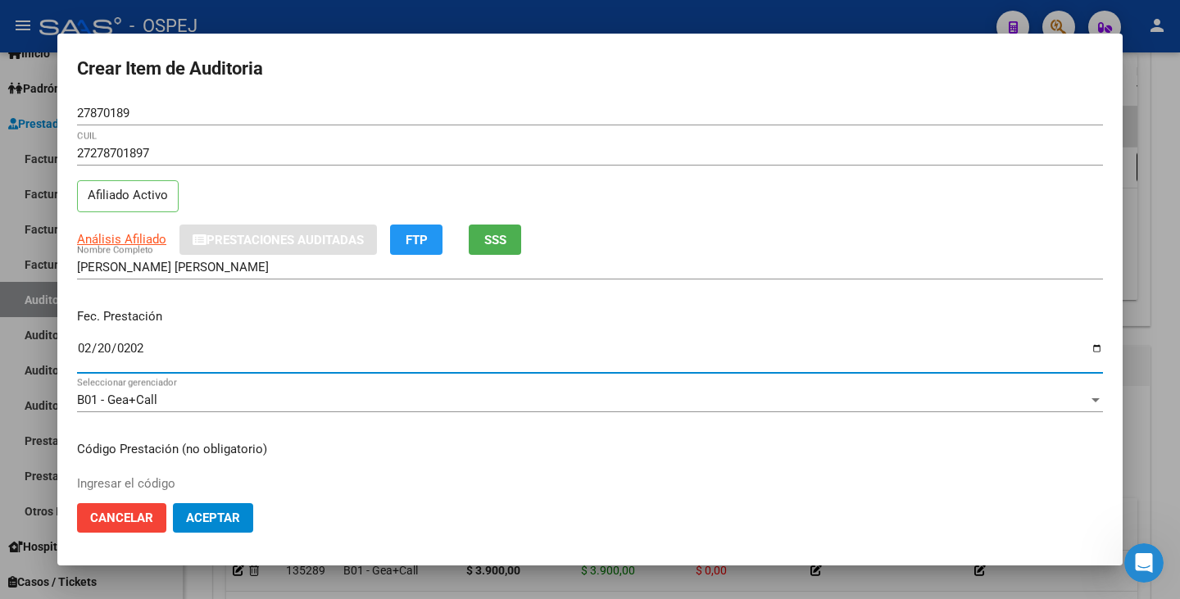
type input "[DATE]"
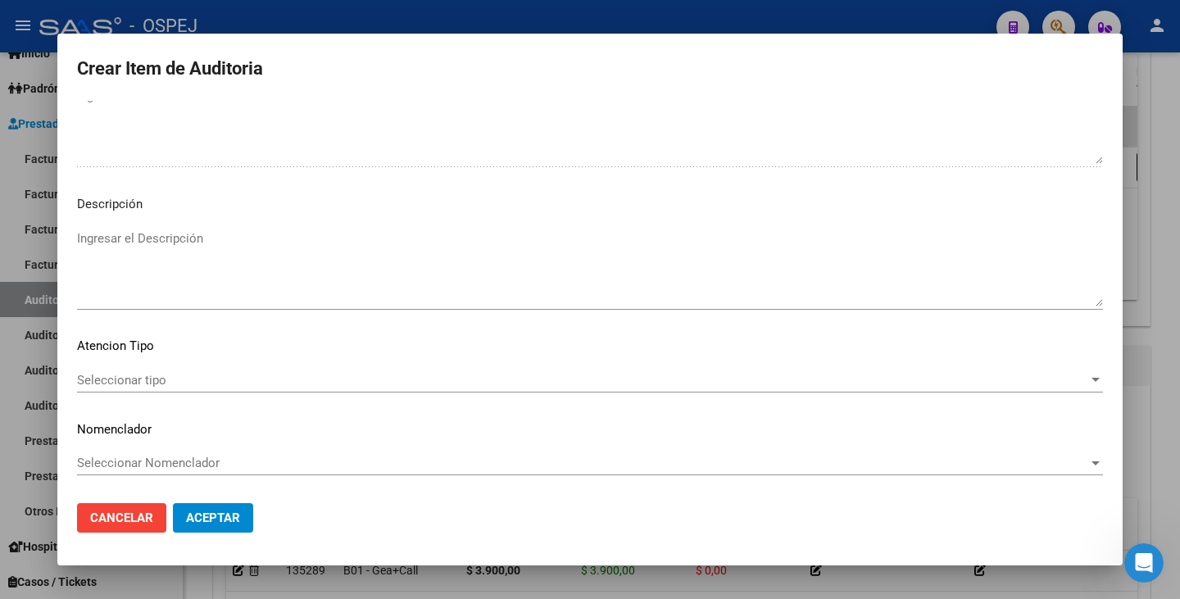
scroll to position [1086, 0]
click at [226, 523] on span "Aceptar" at bounding box center [213, 517] width 54 height 15
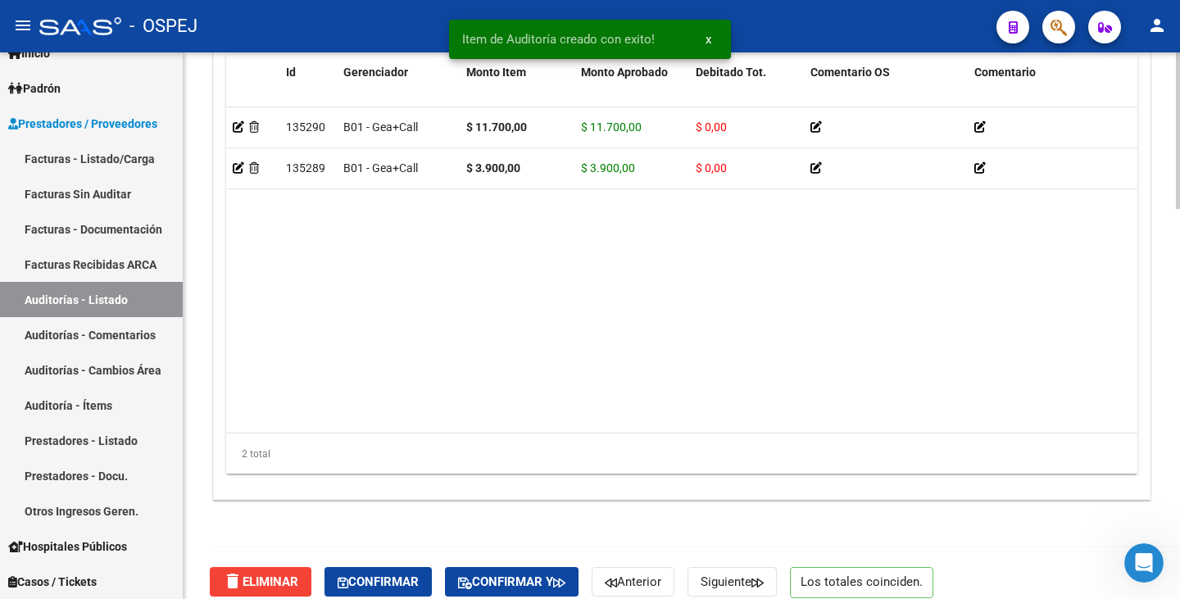
scroll to position [1363, 0]
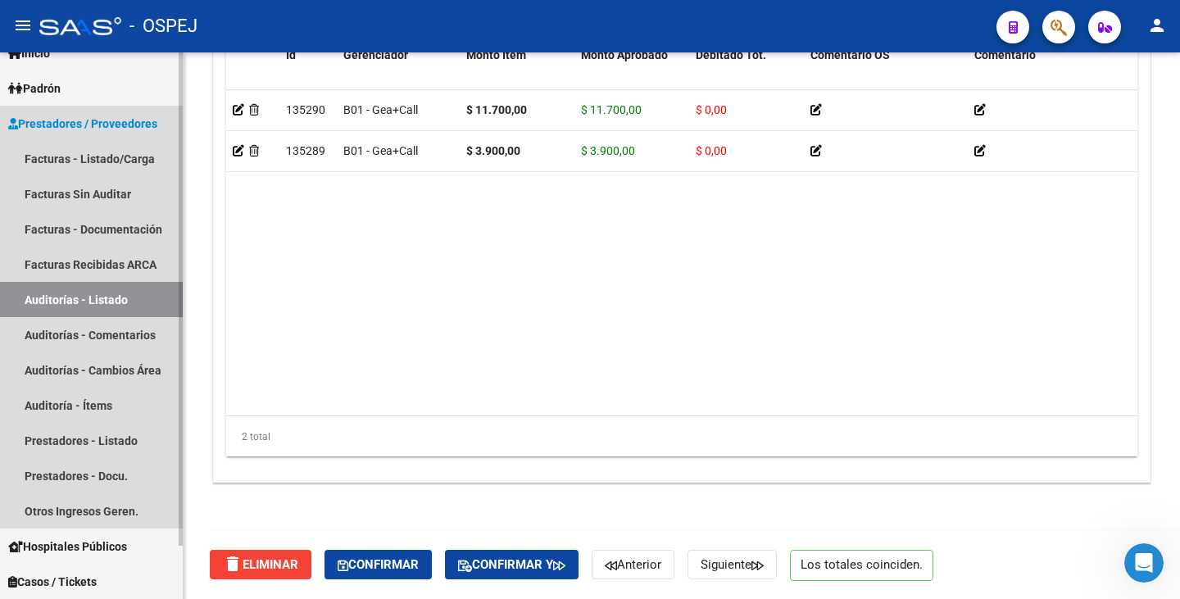
click at [132, 297] on link "Auditorías - Listado" at bounding box center [91, 299] width 183 height 35
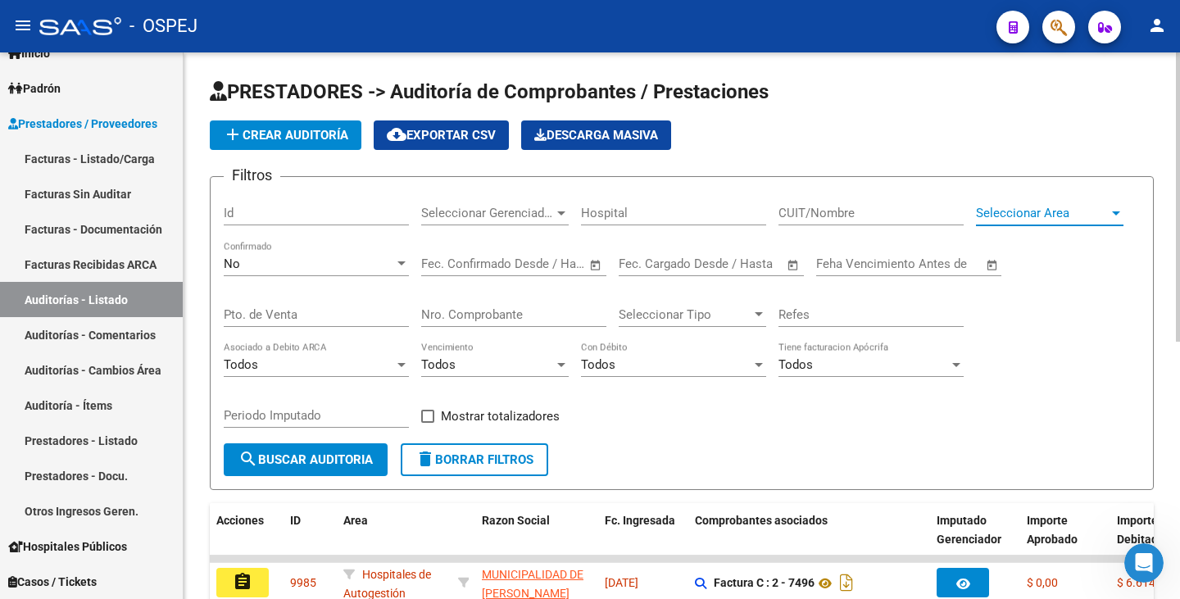
click at [1120, 215] on div at bounding box center [1116, 212] width 15 height 13
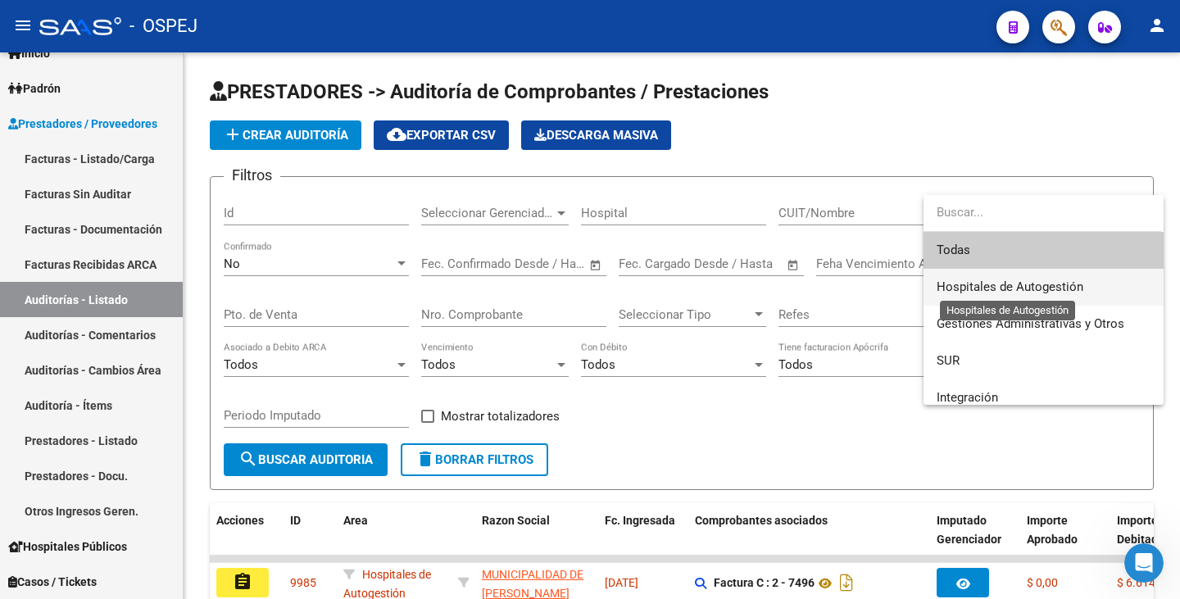
click at [1068, 288] on span "Hospitales de Autogestión" at bounding box center [1009, 286] width 147 height 15
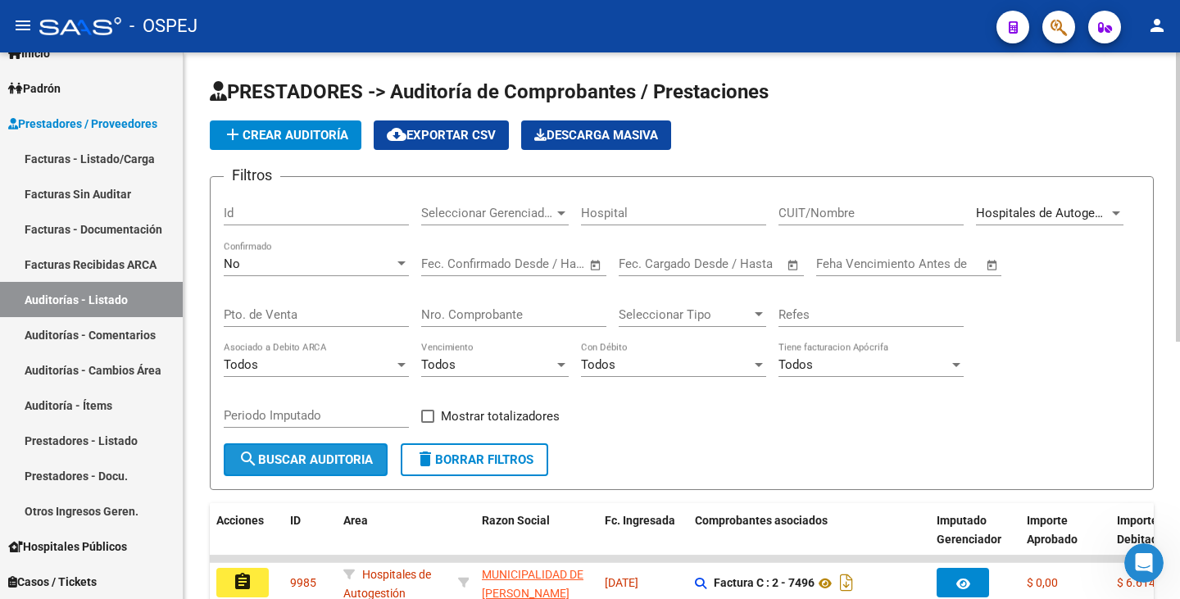
click at [256, 454] on mat-icon "search" at bounding box center [248, 459] width 20 height 20
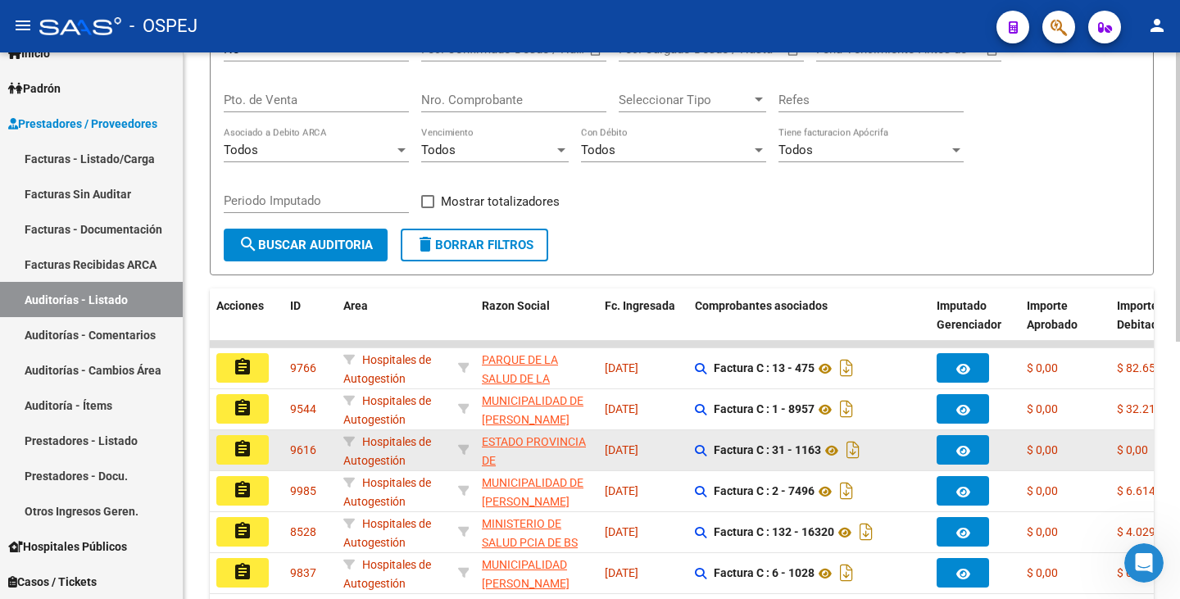
scroll to position [246, 0]
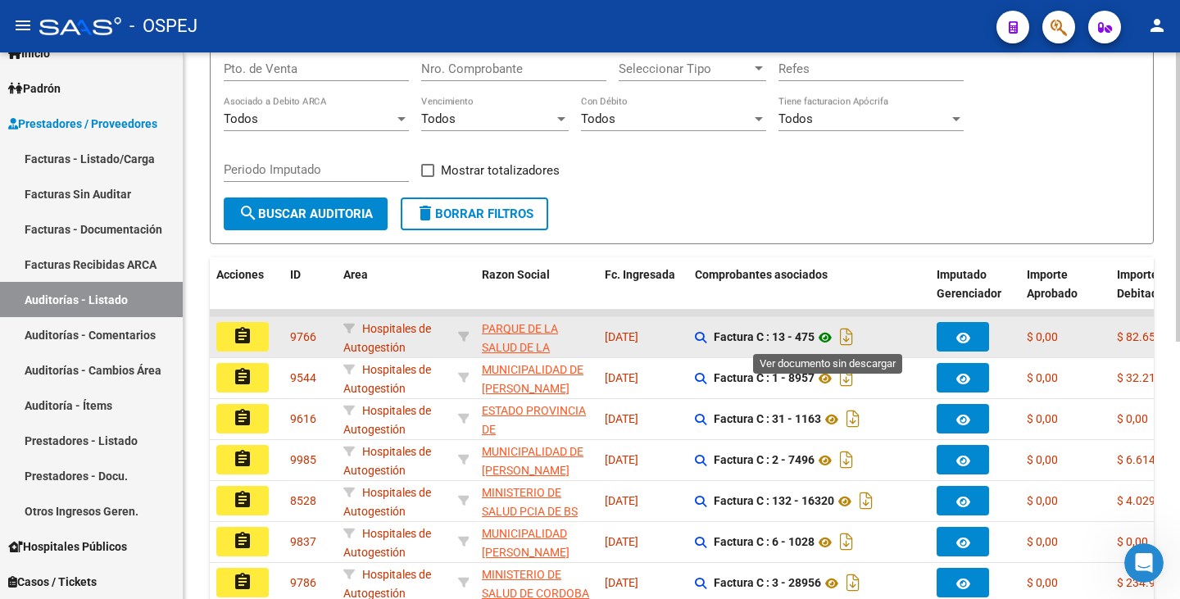
click at [829, 340] on icon at bounding box center [824, 338] width 21 height 20
